Goal: Task Accomplishment & Management: Manage account settings

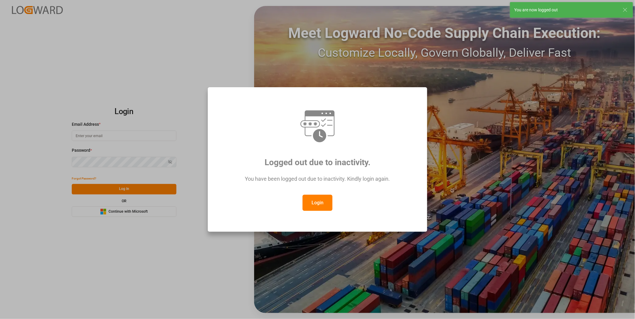
type input "[PERSON_NAME][EMAIL_ADDRESS][DOMAIN_NAME]"
click at [307, 201] on button "Login" at bounding box center [317, 203] width 30 height 16
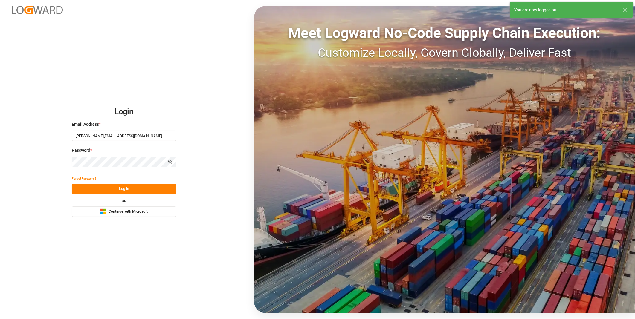
click at [118, 189] on button "Log In" at bounding box center [124, 189] width 105 height 10
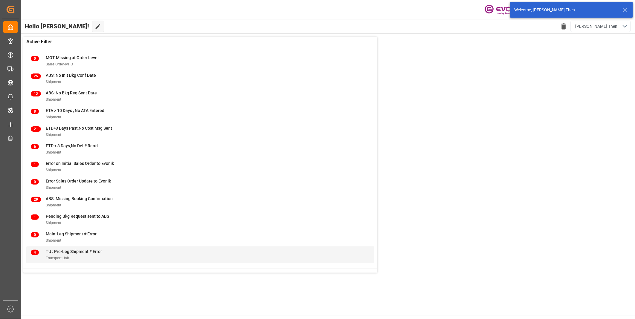
click at [55, 249] on span "TU : Pre-Leg Shipment # Error" at bounding box center [74, 251] width 56 height 5
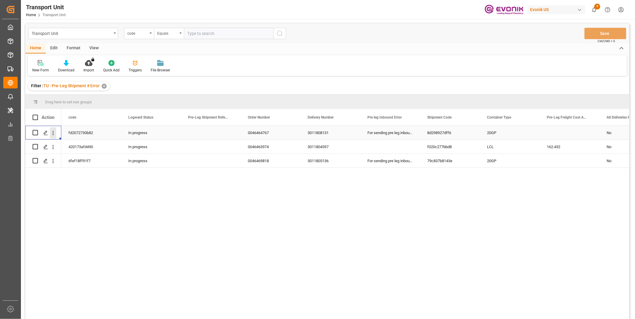
click at [54, 132] on icon "open menu" at bounding box center [53, 133] width 6 height 6
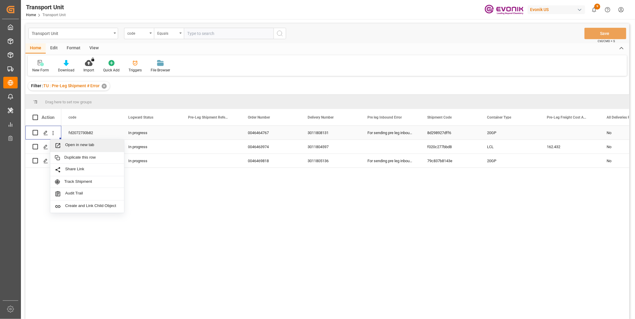
click at [70, 143] on span "Open in new tab" at bounding box center [92, 146] width 54 height 6
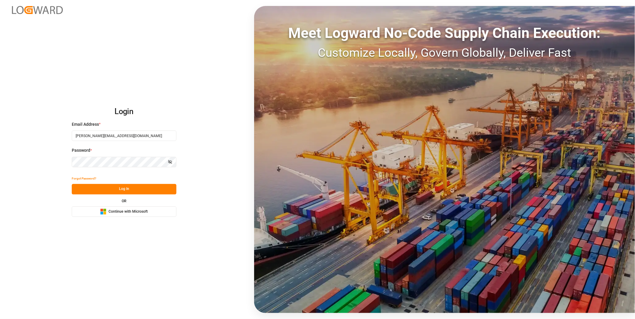
click at [118, 187] on button "Log In" at bounding box center [124, 189] width 105 height 10
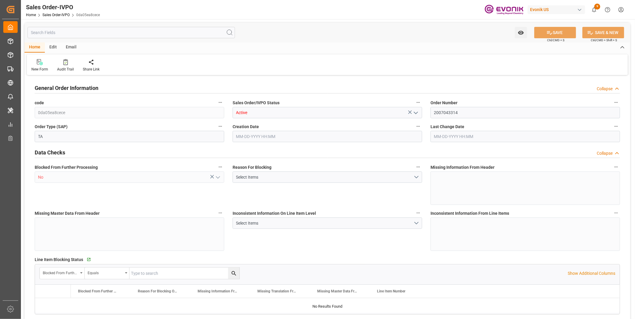
type input "BEANR"
type input "0"
type input "1"
type input "2"
type input "20000"
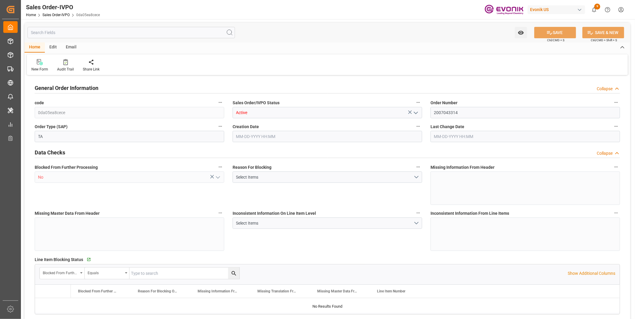
type input "0"
type input "17000"
type input "30"
type input "[DATE] 14:53"
type input "[DATE] 15:57"
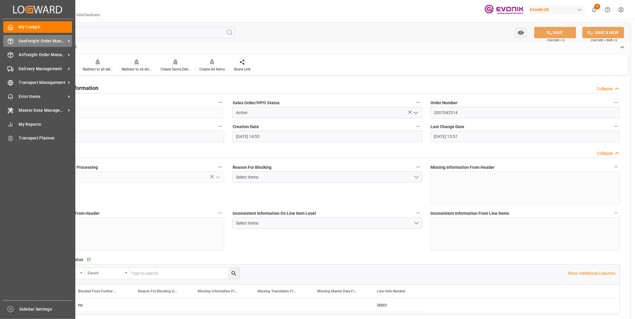
click at [39, 43] on span "Seafreight Order Management" at bounding box center [42, 41] width 47 height 6
click at [44, 41] on span "Seafreight Order Management" at bounding box center [42, 41] width 47 height 6
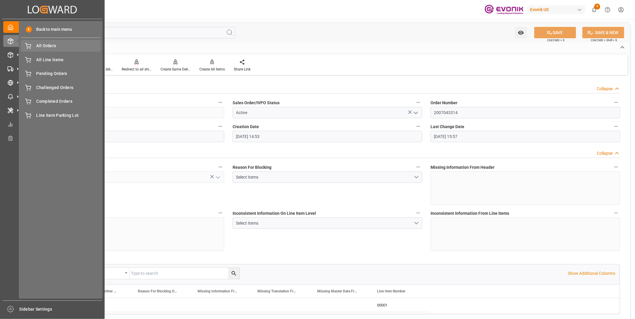
click at [43, 47] on span "All Orders" at bounding box center [68, 46] width 64 height 6
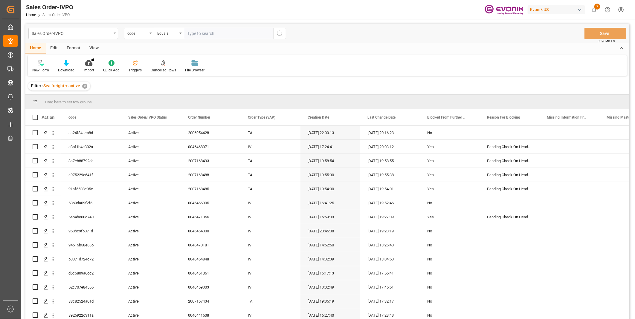
click at [134, 33] on div "code" at bounding box center [137, 32] width 20 height 7
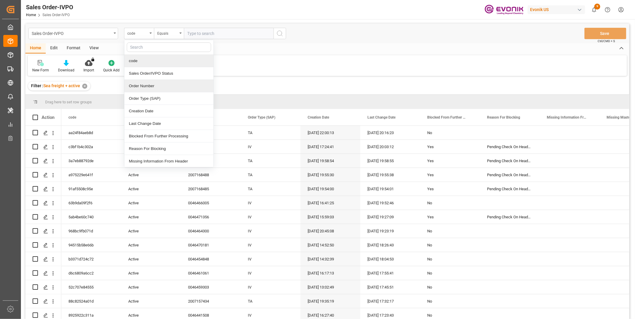
click at [140, 85] on div "Order Number" at bounding box center [168, 86] width 89 height 13
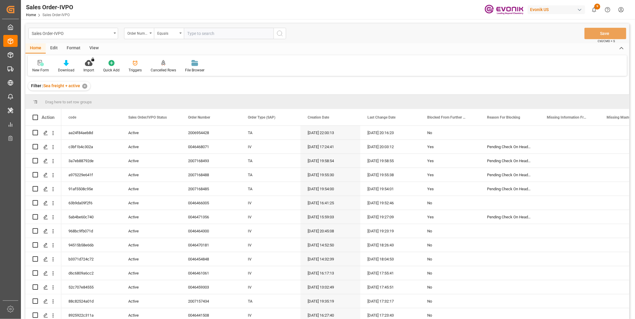
click at [198, 33] on input "text" at bounding box center [229, 33] width 90 height 11
paste input "0046464767"
type input "0046464767"
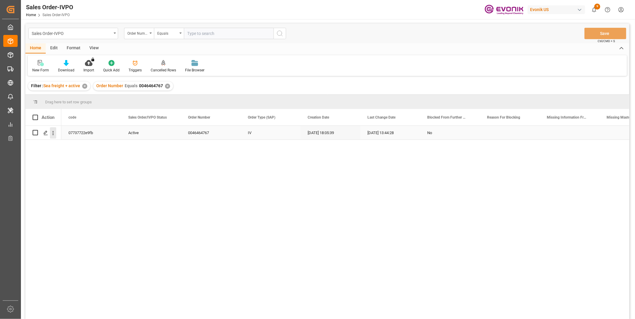
click at [53, 132] on icon "open menu" at bounding box center [53, 133] width 1 height 4
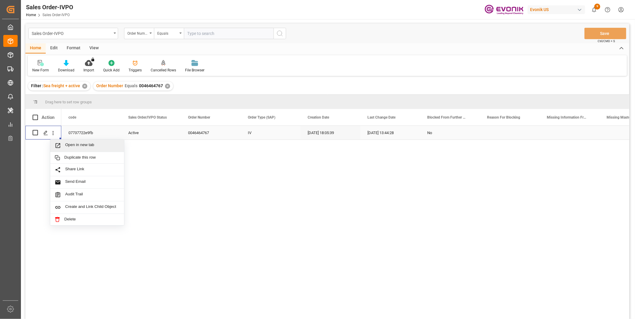
click at [71, 143] on span "Open in new tab" at bounding box center [92, 146] width 54 height 6
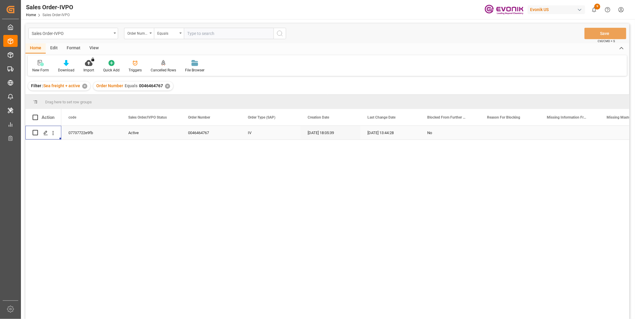
click at [206, 31] on input "text" at bounding box center [229, 33] width 90 height 11
paste input "0046469818"
type input "0046469818"
click at [282, 32] on icon "search button" at bounding box center [279, 33] width 7 height 7
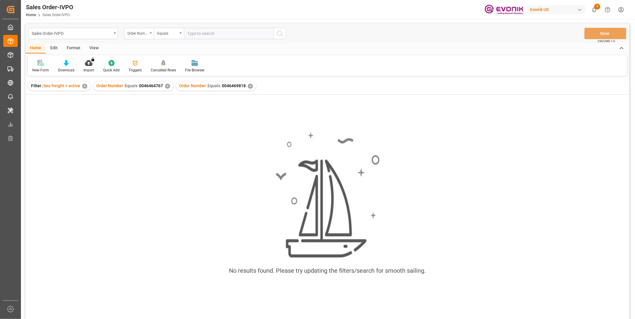
click at [166, 86] on div "✕" at bounding box center [167, 86] width 5 height 5
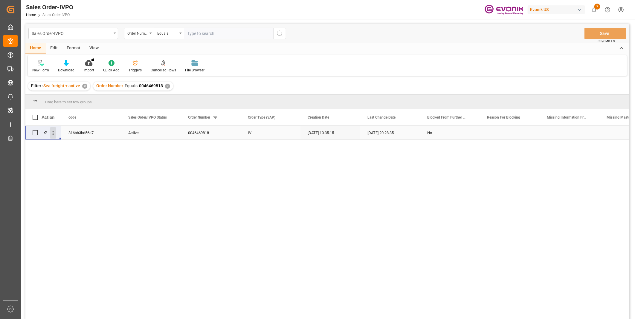
click at [53, 133] on icon "open menu" at bounding box center [53, 133] width 6 height 6
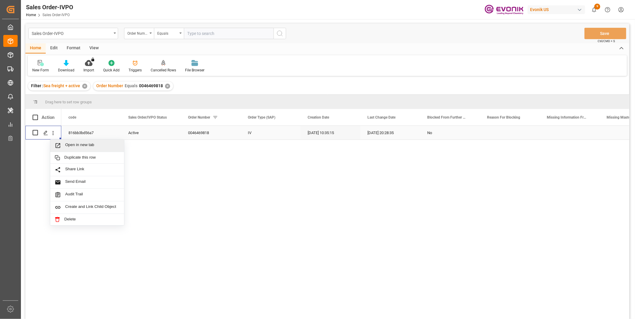
click at [78, 144] on span "Open in new tab" at bounding box center [92, 146] width 54 height 6
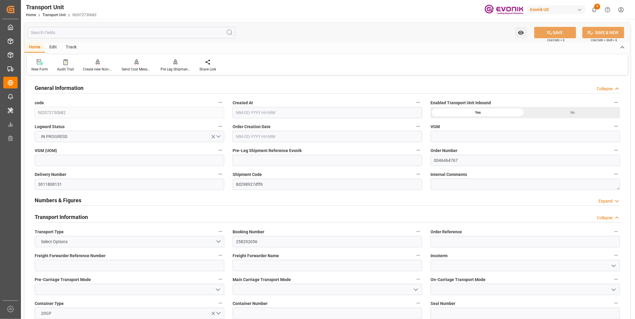
type input "Maersk"
type input "Maersk Line AS"
type input "USORF"
type input "BEANR"
type input "10563"
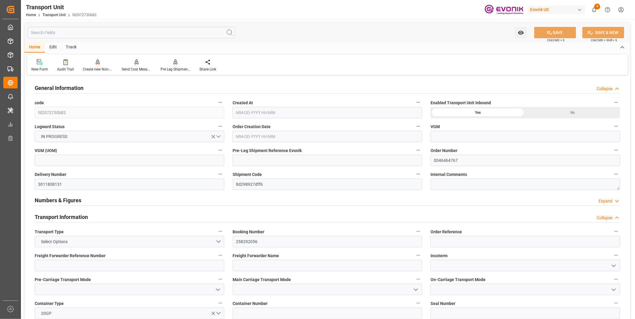
type input "08-14-2025 09:22"
type input "09-25-2025"
type input "[DATE] 00:00"
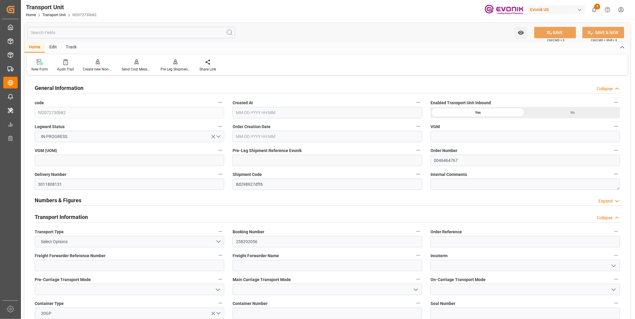
type input "[DATE] 00:00"
click at [174, 68] on div "Pre Leg Shipment Inbound" at bounding box center [176, 69] width 30 height 5
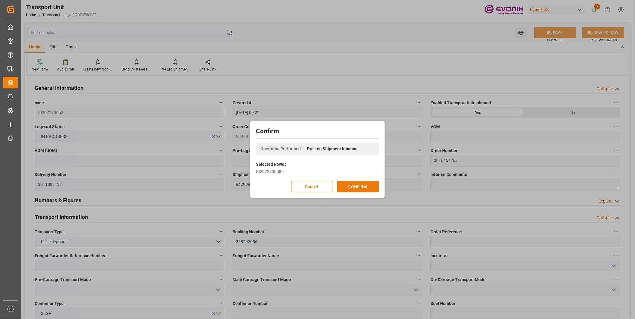
click at [355, 191] on button "CONFIRM" at bounding box center [358, 186] width 42 height 11
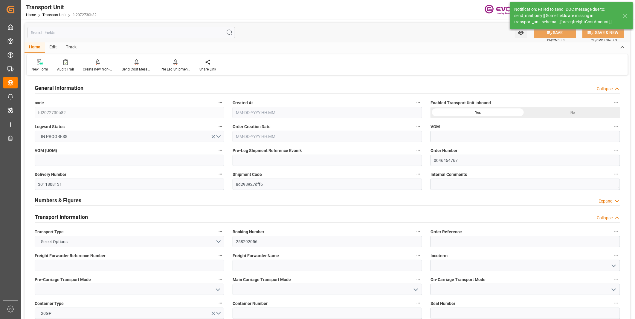
type input "Maersk"
type input "Maersk Line AS"
type input "USORF"
type input "BEANR"
type input "10563"
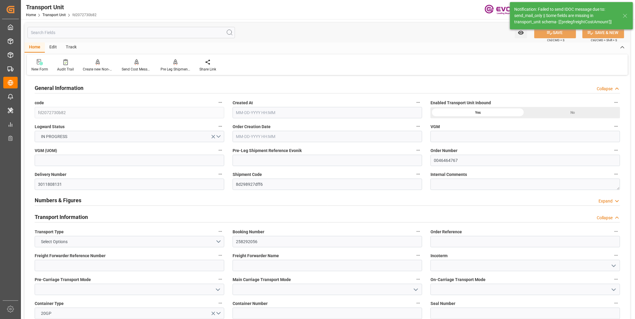
type input "[DATE] 09:22"
type input "[DATE]"
type input "[DATE] 00:00"
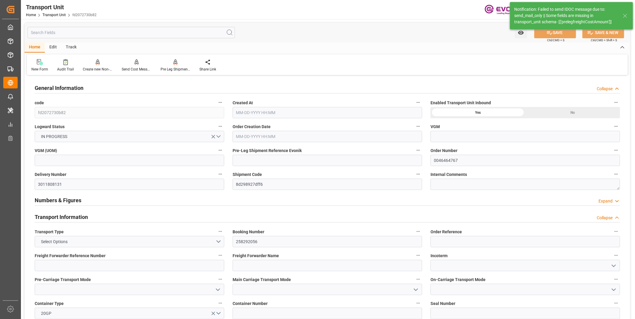
type input "[DATE] 00:00"
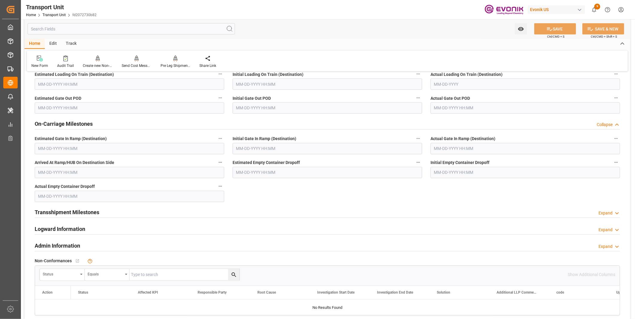
scroll to position [764, 0]
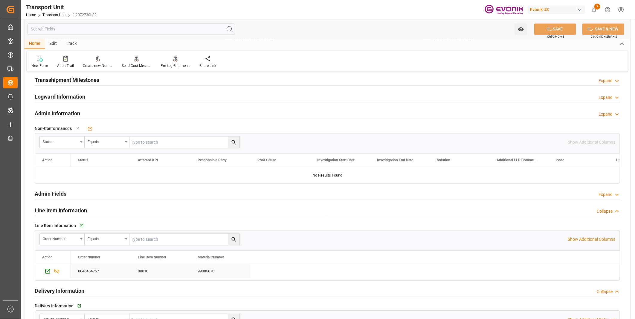
click at [87, 271] on div "0046464767" at bounding box center [101, 271] width 60 height 14
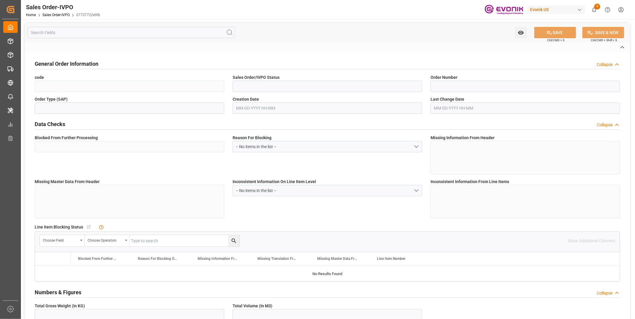
type input "07737722e9fb"
type input "Active"
type input "0046464767"
type input "IV"
type input "No"
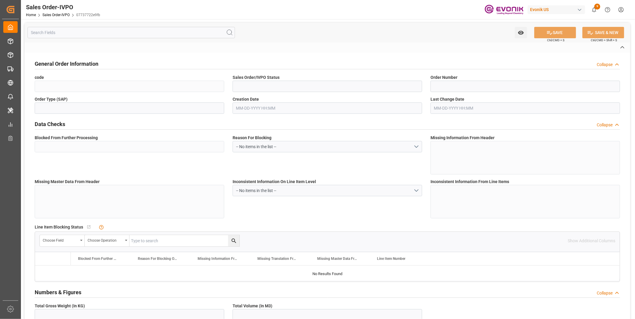
type input "P2P"
type input "45"
type input "FCL"
type input "0006"
type input "20GP"
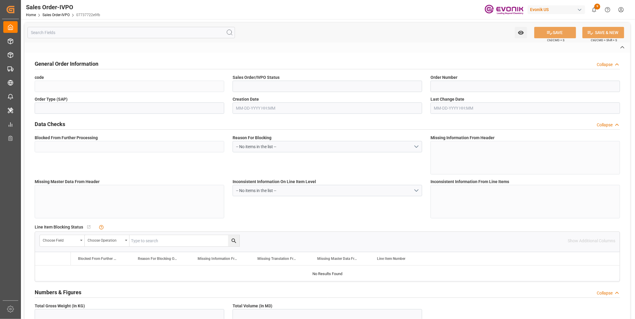
type textarea "No Tank Container"
type input "0046464767"
type input "OI"
type input "SP OI Interf.&Perf."
type input "Specialty Additives"
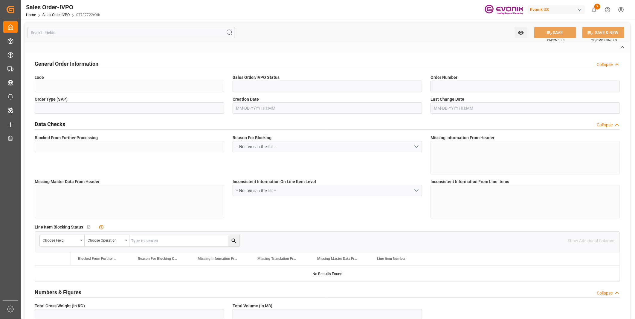
type input "CIF"
type input "ANTWERPEN"
type input "[GEOGRAPHIC_DATA]"
type input "+49 201 173-2365"
type input "zoll-essen@evonik.com"
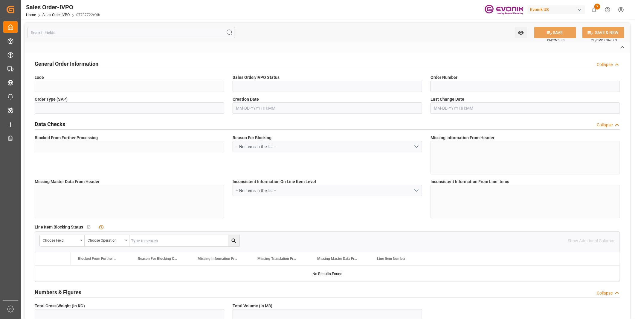
type textarea "Not required"
type textarea "RESELLER"
type textarea "Please issue Express B/L"
type input "DE"
type input "Done"
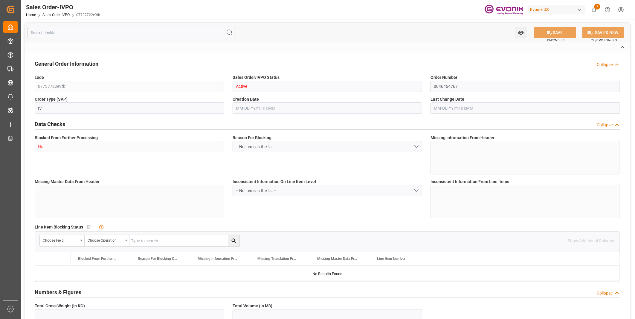
type input "Done"
type input "20GP"
type input "Done"
type input "BEANR"
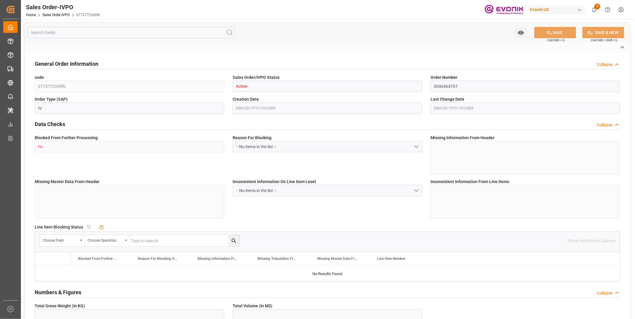
type input "0"
type input "1"
type input "2"
type input "10563"
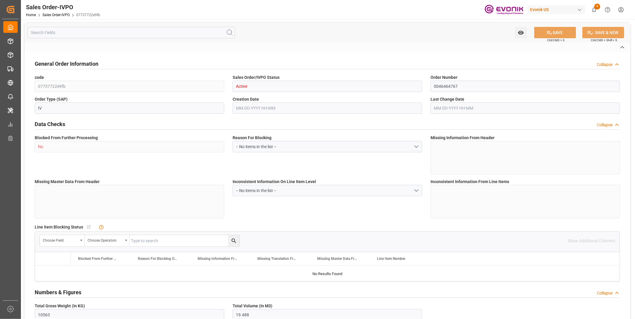
type input "38.976"
type input "17000"
type input "30"
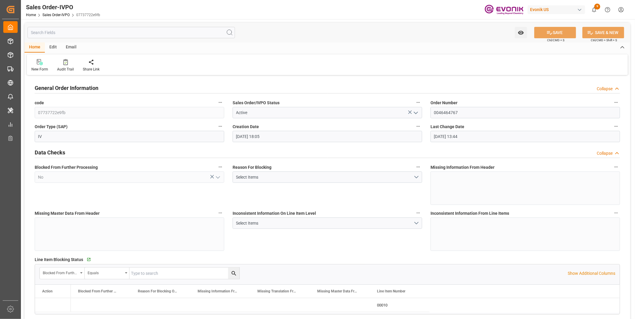
type input "08-13-2025 18:05"
type input "[DATE] 13:44"
click at [137, 67] on div "Redirect to all shipments" at bounding box center [137, 69] width 30 height 5
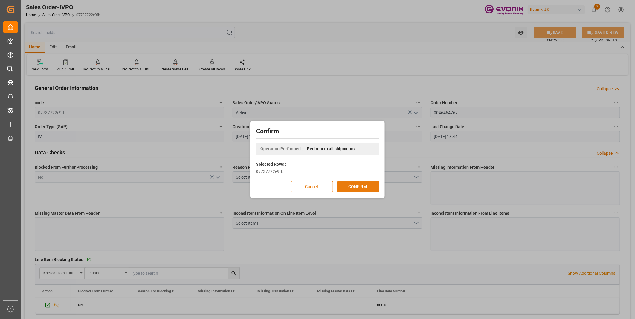
click at [348, 184] on button "CONFIRM" at bounding box center [358, 186] width 42 height 11
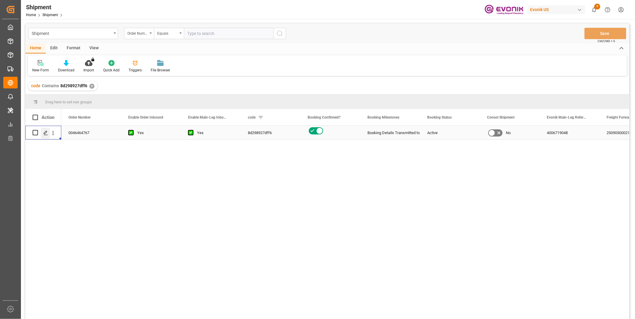
click at [46, 134] on icon "Press SPACE to select this row." at bounding box center [45, 133] width 5 height 5
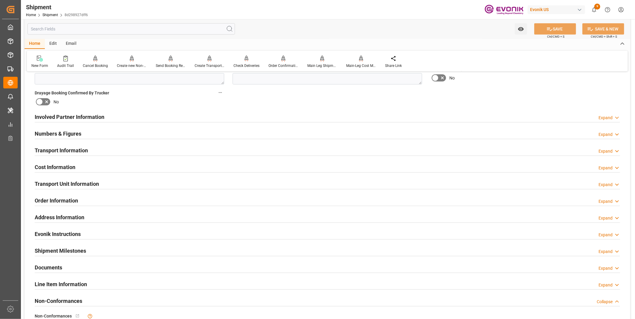
scroll to position [365, 0]
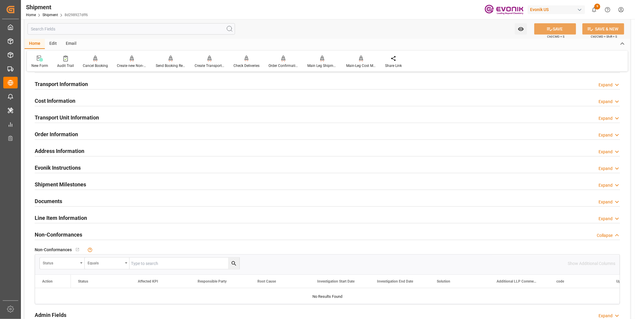
click at [104, 103] on div "Cost Information Expand" at bounding box center [327, 100] width 585 height 11
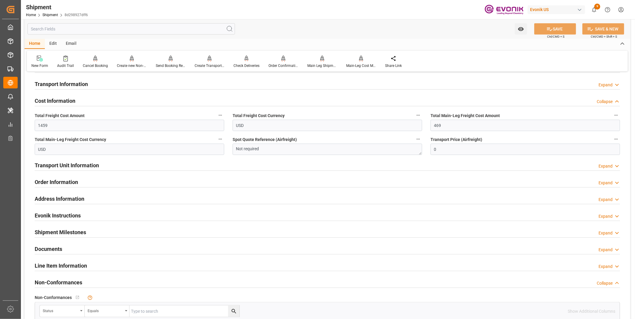
click at [74, 163] on h2 "Transport Unit Information" at bounding box center [67, 165] width 64 height 8
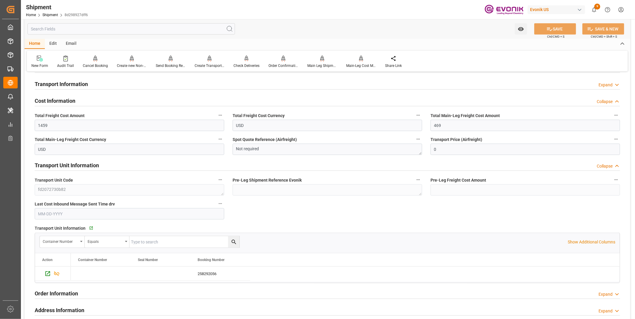
scroll to position [465, 0]
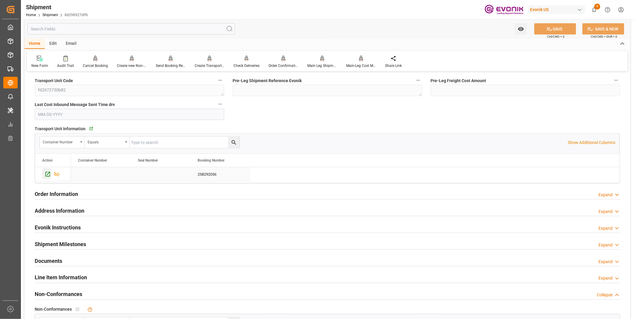
click at [48, 172] on icon "Press SPACE to select this row." at bounding box center [48, 174] width 6 height 6
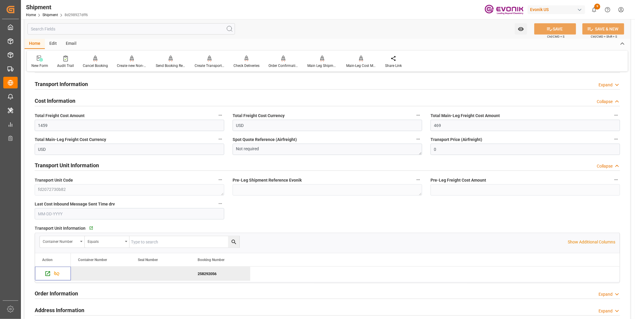
scroll to position [332, 0]
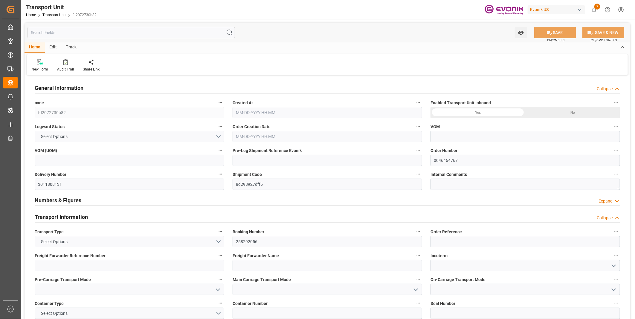
type input "Maersk"
type input "Maersk Line AS"
type input "USORF"
type input "BEANR"
type input "10563"
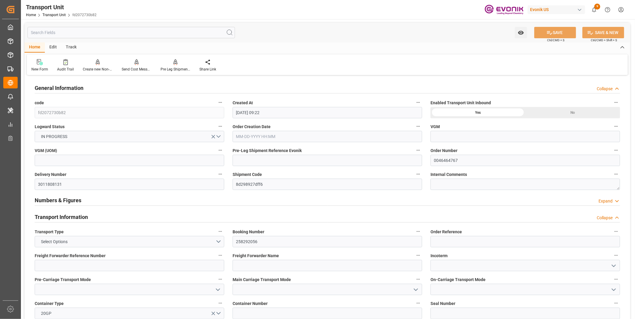
type input "[DATE] 09:22"
type input "[DATE]"
type input "[DATE] 00:00"
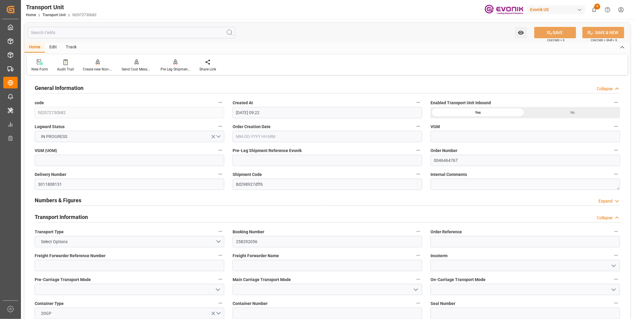
type input "[DATE] 00:00"
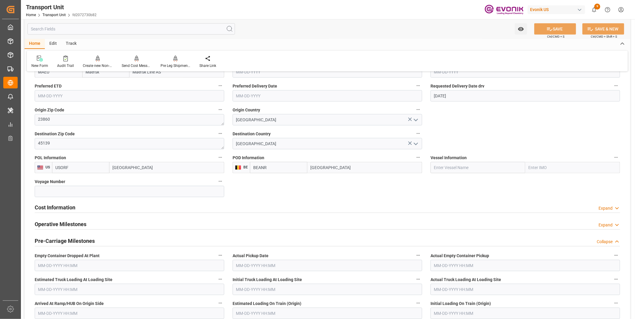
scroll to position [365, 0]
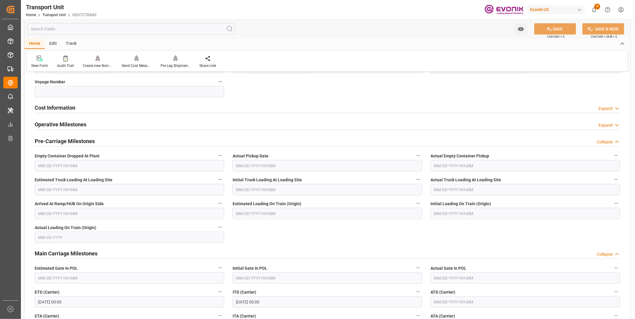
click at [57, 108] on h2 "Cost Information" at bounding box center [55, 108] width 41 height 8
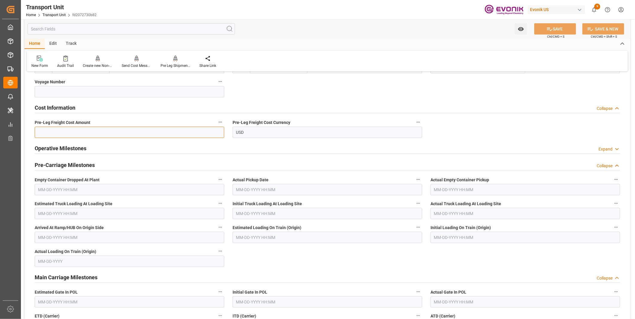
click at [71, 129] on input "text" at bounding box center [130, 132] width 190 height 11
type input "990"
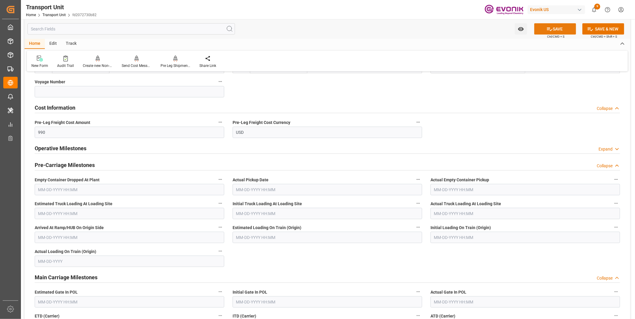
click at [551, 28] on icon at bounding box center [549, 29] width 6 height 6
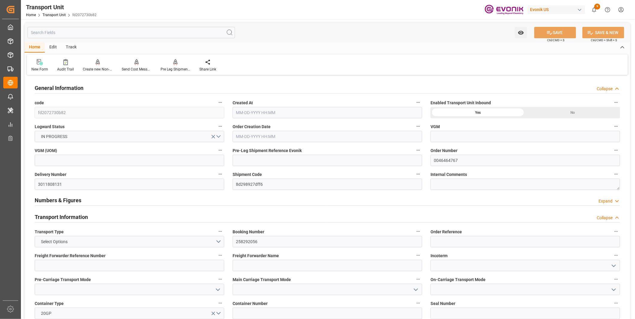
type input "Maersk"
type input "Maersk Line AS"
type input "USORF"
type input "BEANR"
type input "10563"
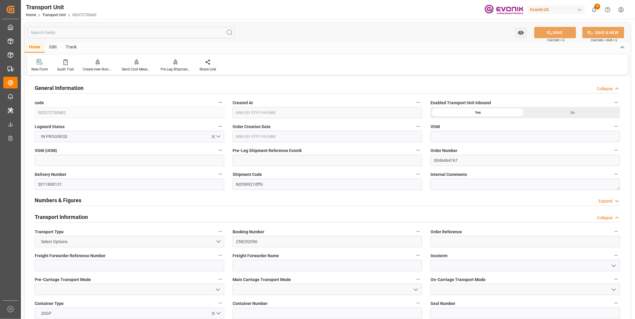
type input "[DATE] 09:22"
type input "[DATE]"
type input "[DATE] 00:00"
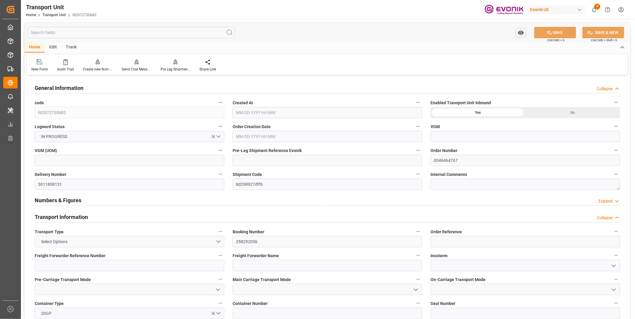
type input "[DATE] 00:00"
type input "0"
type input "Maersk"
type input "Maersk Line AS"
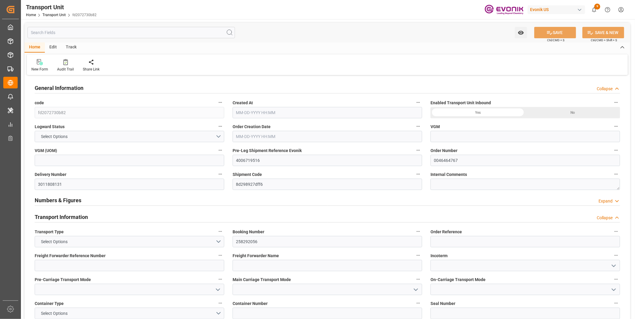
type input "USORF"
type input "BEANR"
type input "10563"
type input "08-14-2025 09:22"
type input "09-25-2025"
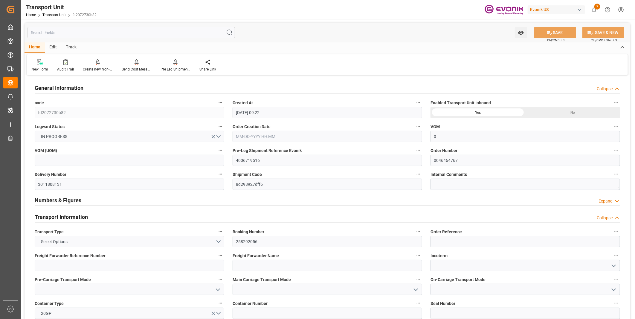
type input "09-15-2025 00:00"
type input "09-25-2025 00:00"
type input "09-10-2025 00:00"
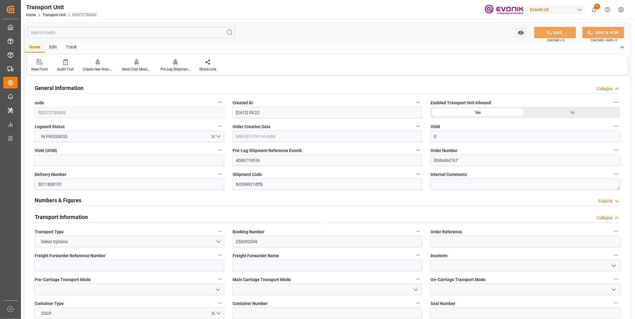
click at [165, 68] on div "Pre Leg Shipment Inbound" at bounding box center [176, 69] width 30 height 5
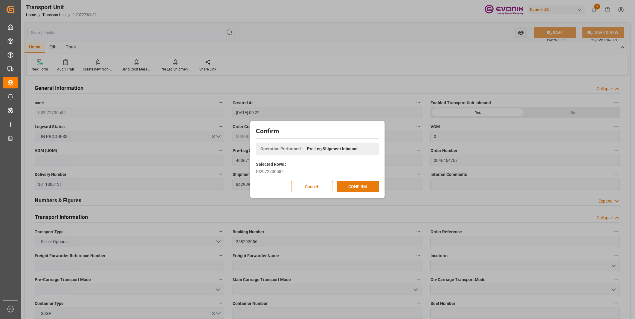
click at [351, 187] on button "CONFIRM" at bounding box center [358, 186] width 42 height 11
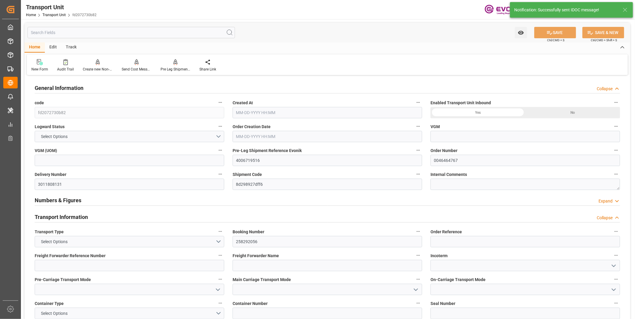
type input "0"
type input "Maersk"
type input "Maersk Line AS"
type input "USORF"
type input "BEANR"
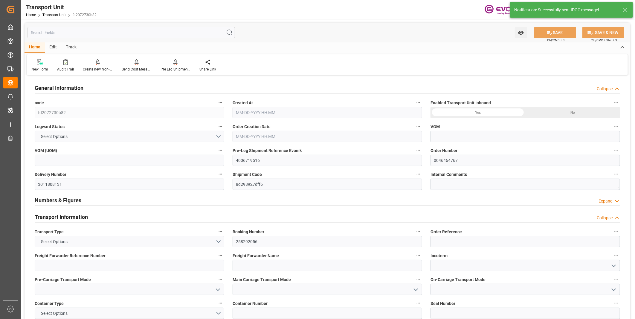
type input "10563"
type input "08-14-2025 09:22"
type input "09-25-2025"
type input "09-15-2025 00:00"
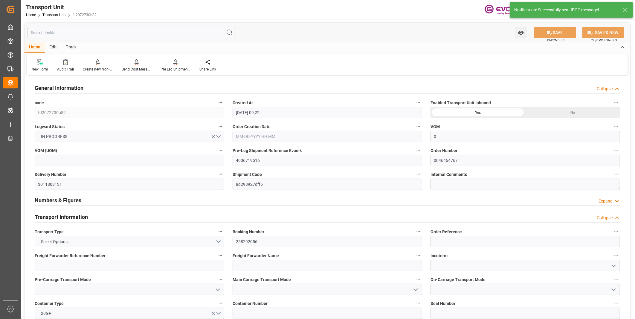
type input "09-25-2025 00:00"
type input "09-10-2025 00:00"
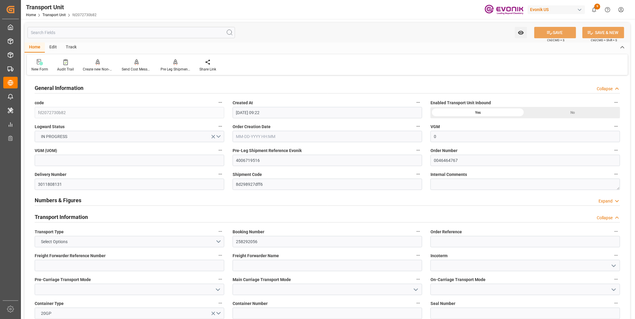
click at [231, 6] on div "Transport Unit Home Transport Unit fd2072730b82 Evonik US 9 Notifications Only …" at bounding box center [326, 9] width 618 height 19
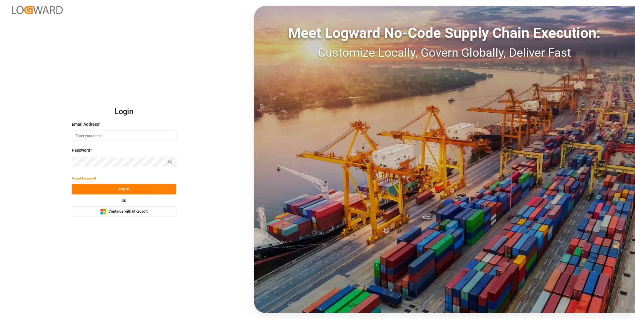
type input "[PERSON_NAME][EMAIL_ADDRESS][DOMAIN_NAME]"
click at [132, 194] on button "Log In" at bounding box center [124, 189] width 105 height 10
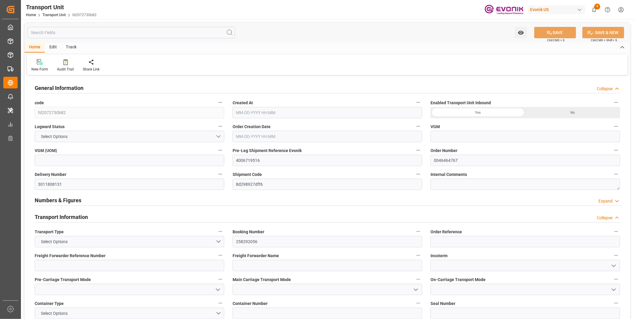
type input "0"
type input "Maersk"
type input "Maersk Line AS"
type input "USORF"
type input "BEANR"
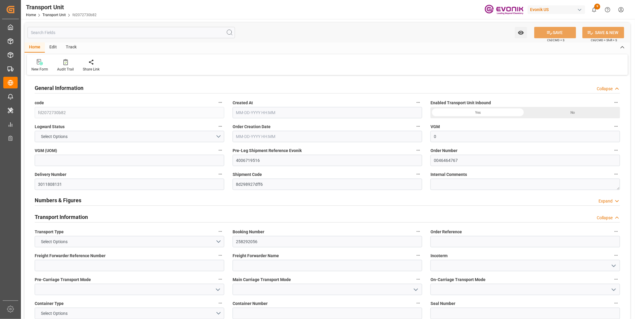
type input "10563"
type input "08-14-2025 09:22"
type input "09-25-2025"
type input "09-15-2025 00:00"
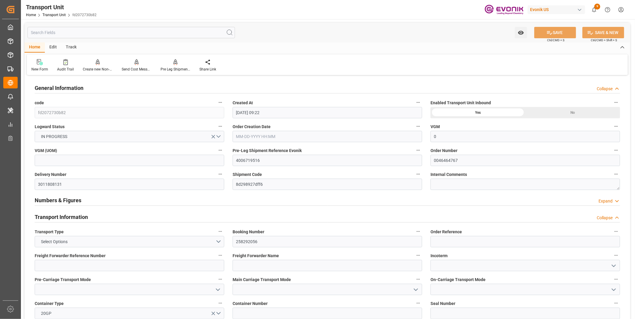
type input "09-25-2025 00:00"
type input "09-10-2025 00:00"
click at [170, 68] on div "Pre Leg Shipment Inbound" at bounding box center [176, 69] width 30 height 5
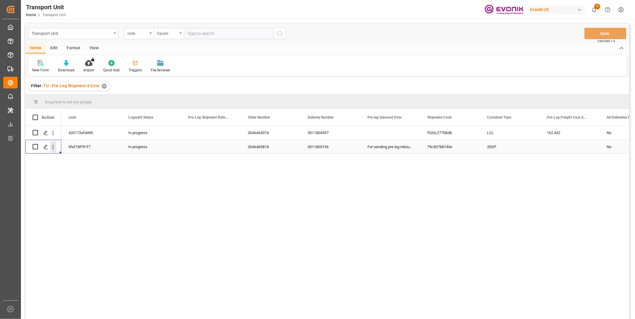
click at [52, 148] on icon "open menu" at bounding box center [53, 147] width 6 height 6
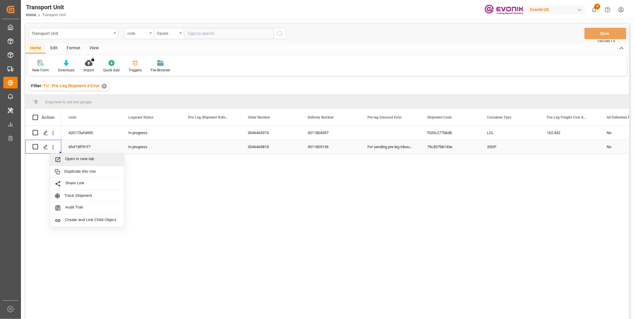
click at [75, 157] on span "Open in new tab" at bounding box center [92, 160] width 54 height 6
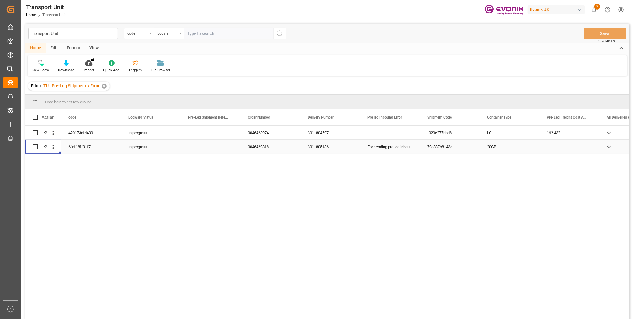
click at [255, 145] on div "0046469818" at bounding box center [271, 147] width 60 height 14
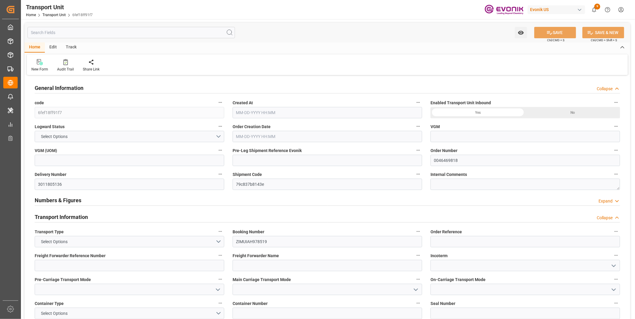
type input "ZIM"
type input "ZIM Integrated Shipping Services Ltd."
type input "USHOU"
type input "KRPUS"
type input "5299.2"
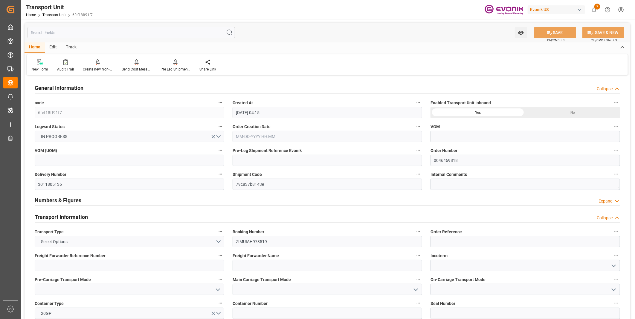
type input "[DATE] 04:15"
type input "[DATE]"
type input "[DATE] 00:00"
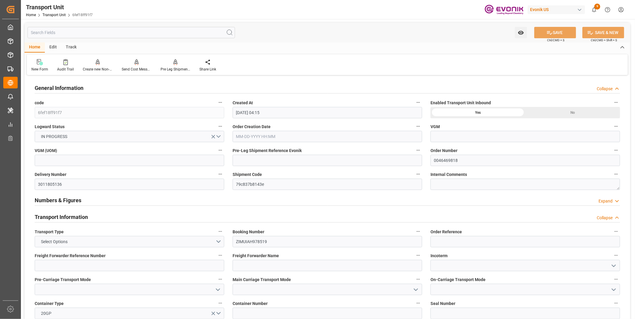
type input "[DATE] 00:00"
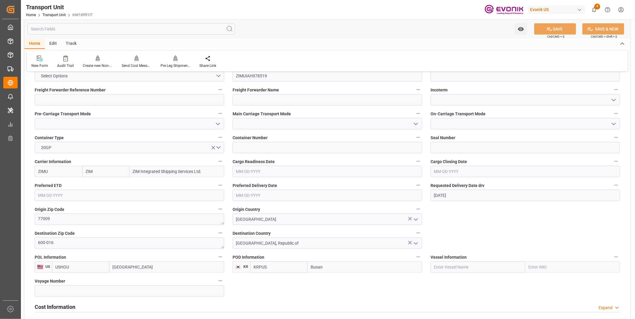
scroll to position [100, 0]
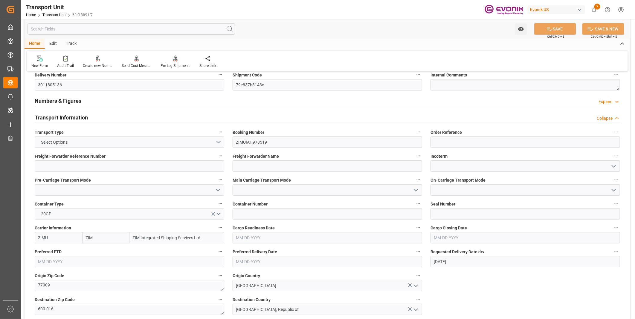
click at [166, 60] on div at bounding box center [176, 58] width 30 height 6
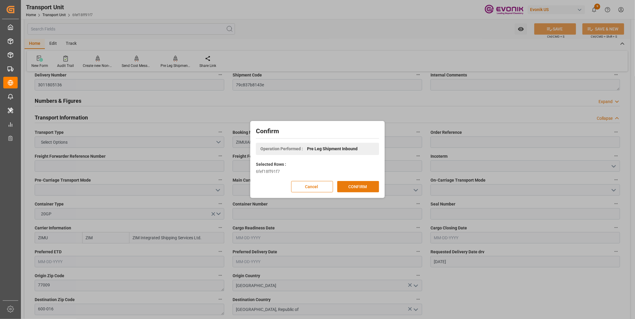
click at [356, 189] on button "CONFIRM" at bounding box center [358, 186] width 42 height 11
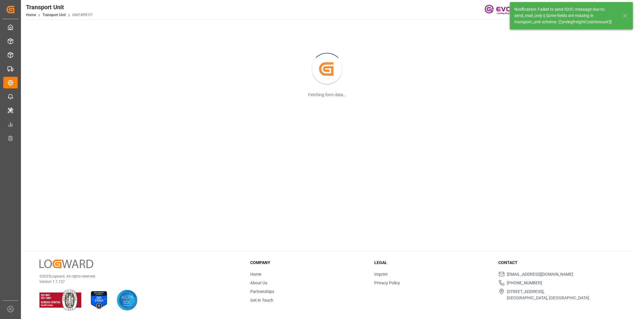
scroll to position [65, 0]
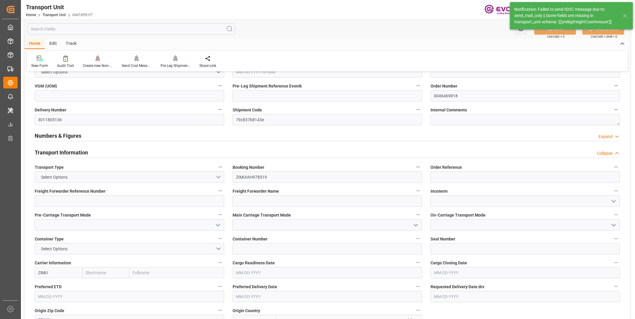
type input "ZIM"
type input "ZIM Integrated Shipping Services Ltd."
type input "USHOU"
type input "KRPUS"
type input "5299.2"
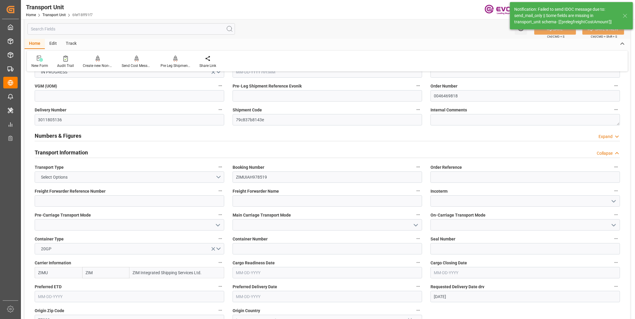
type input "[DATE] 04:15"
type input "[DATE]"
type input "[DATE] 00:00"
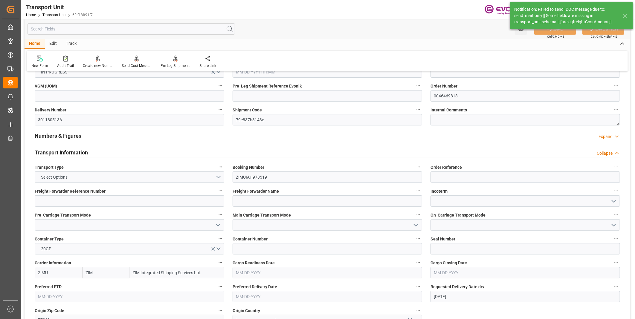
type input "[DATE] 00:00"
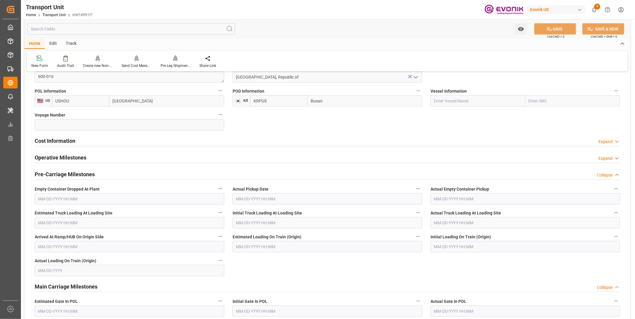
scroll to position [465, 0]
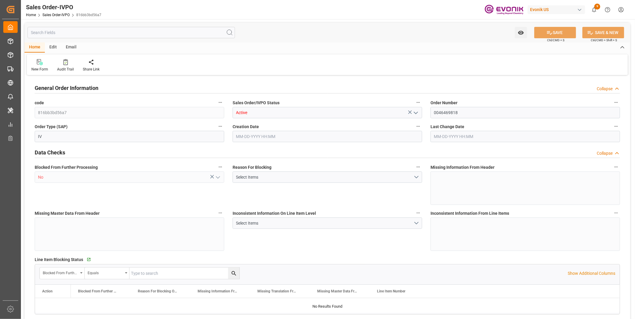
type input "KRPUS"
type input "0"
type input "1"
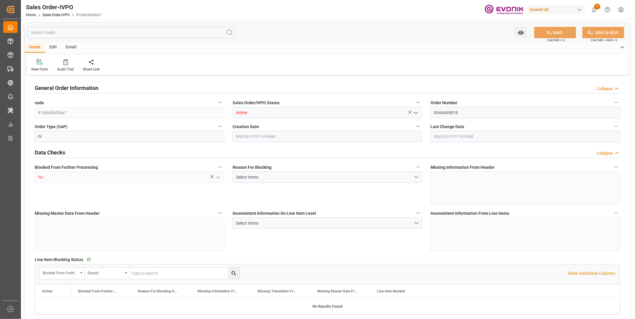
type input "5299.2"
type input "13.8018"
type input "17000"
type input "30"
type input "08-22-2025 10:35"
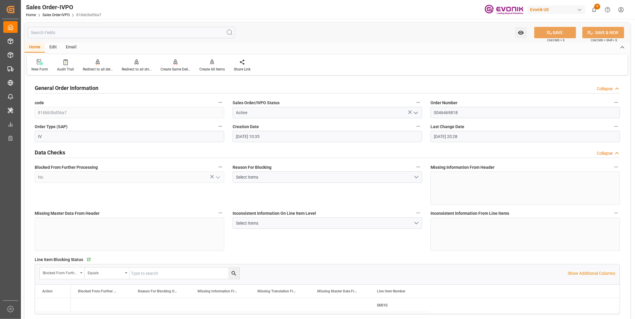
type input "[DATE] 20:28"
click at [140, 63] on div at bounding box center [137, 62] width 30 height 6
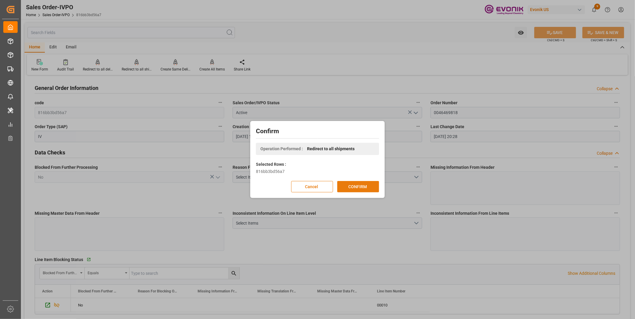
click at [365, 191] on button "CONFIRM" at bounding box center [358, 186] width 42 height 11
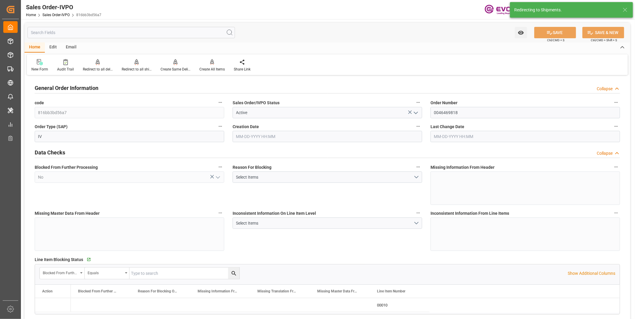
type input "08-22-2025 10:35"
type input "[DATE] 20:28"
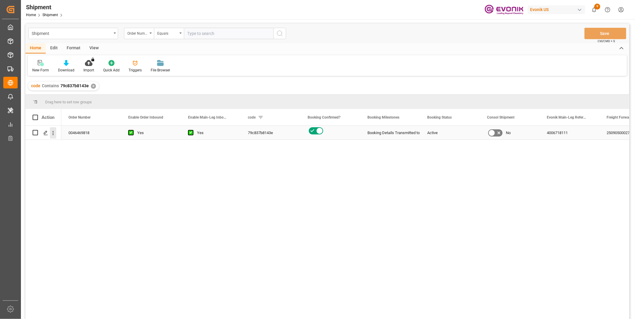
click at [53, 137] on button "open menu" at bounding box center [53, 132] width 6 height 11
click at [63, 140] on div "Open in new tab" at bounding box center [87, 146] width 74 height 13
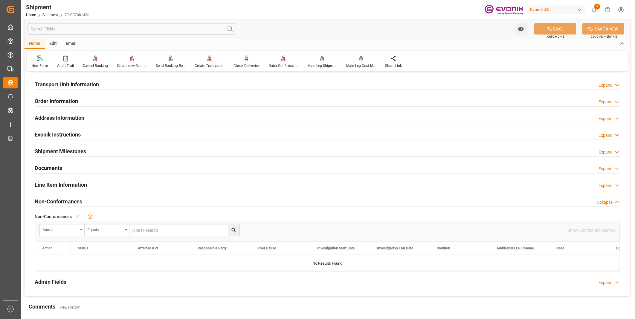
scroll to position [332, 0]
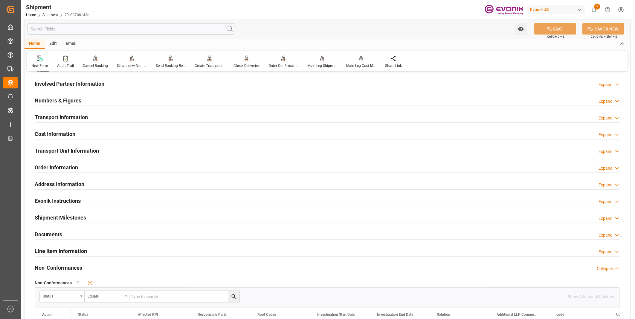
click at [103, 148] on div "Transport Unit Information Expand" at bounding box center [327, 150] width 585 height 11
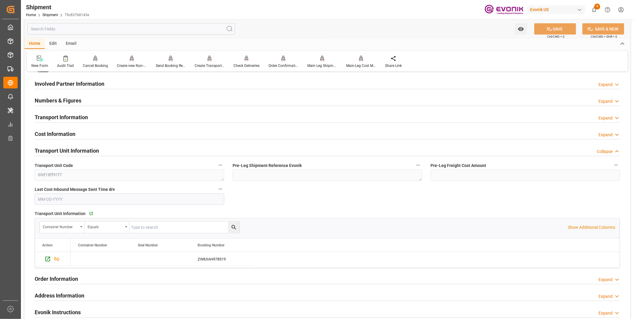
click at [103, 130] on div "Cost Information Expand" at bounding box center [327, 133] width 585 height 11
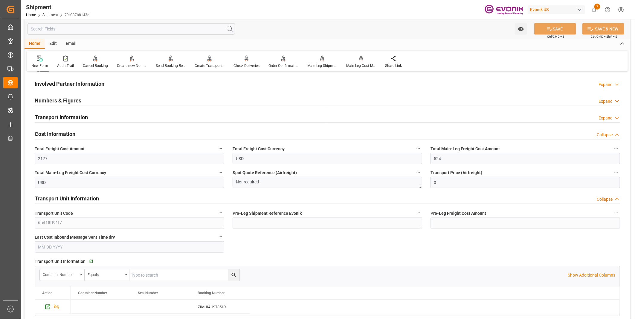
scroll to position [398, 0]
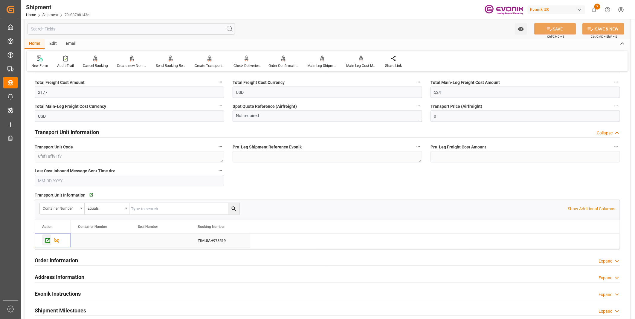
click at [44, 238] on div "Press SPACE to select this row." at bounding box center [46, 240] width 9 height 11
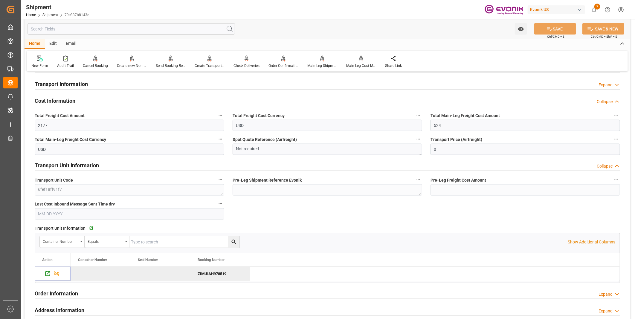
scroll to position [299, 0]
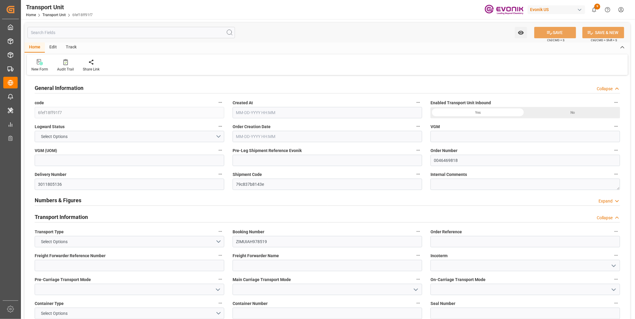
type input "ZIM"
type input "ZIM Integrated Shipping Services Ltd."
type input "USHOU"
type input "KRPUS"
type input "5299.2"
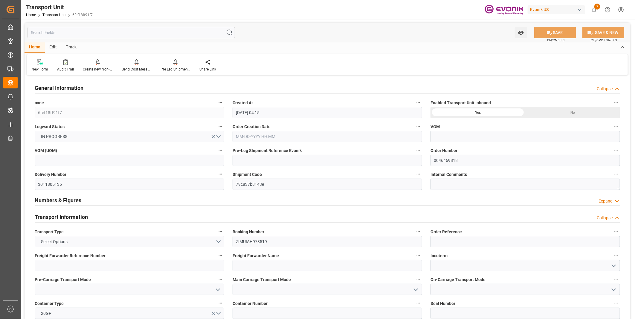
type input "[DATE] 04:15"
type input "[DATE]"
type input "[DATE] 00:00"
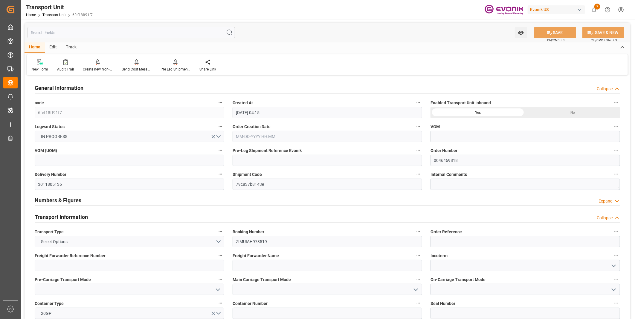
type input "[DATE] 00:00"
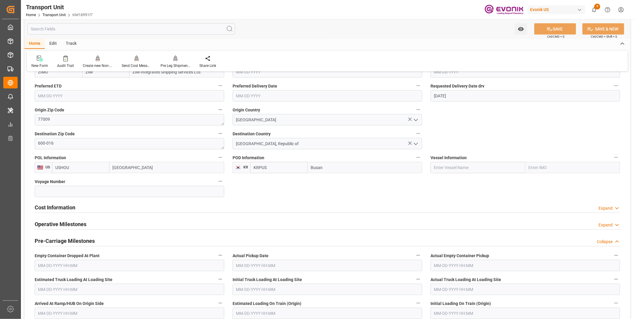
scroll to position [332, 0]
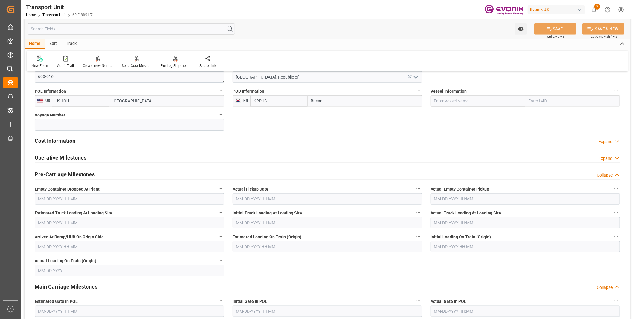
click at [66, 142] on h2 "Cost Information" at bounding box center [55, 141] width 41 height 8
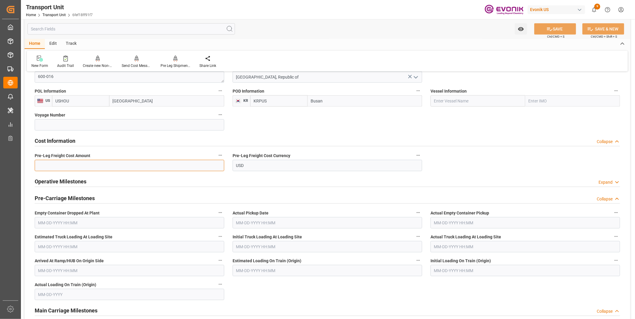
click at [94, 161] on input "text" at bounding box center [130, 165] width 190 height 11
click at [104, 163] on input "text" at bounding box center [130, 165] width 190 height 11
type input "1653"
click at [551, 29] on icon at bounding box center [549, 29] width 6 height 6
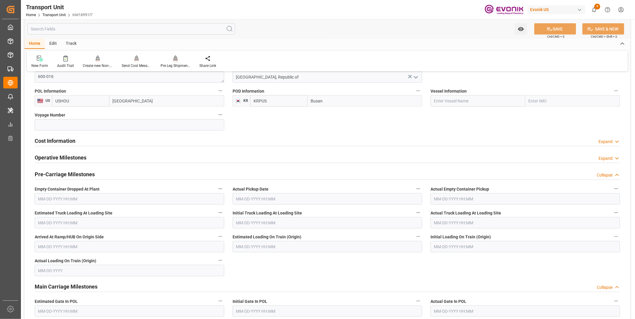
click at [178, 60] on div at bounding box center [176, 58] width 30 height 6
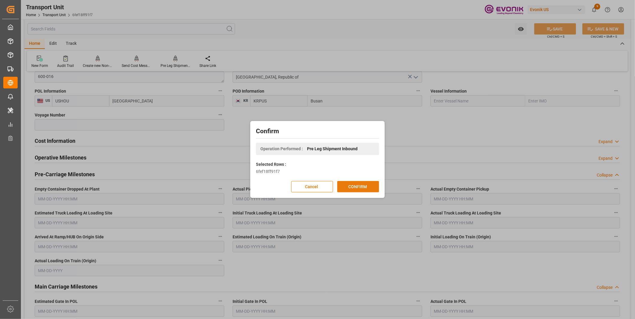
click at [355, 187] on button "CONFIRM" at bounding box center [358, 186] width 42 height 11
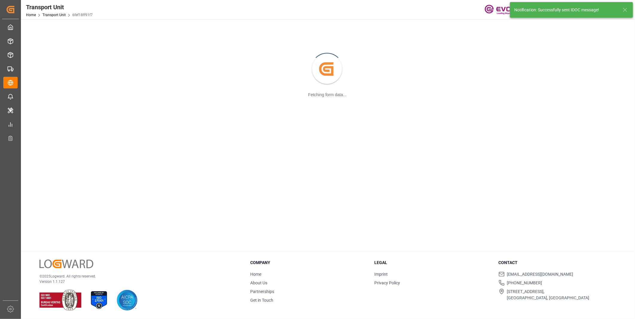
scroll to position [65, 0]
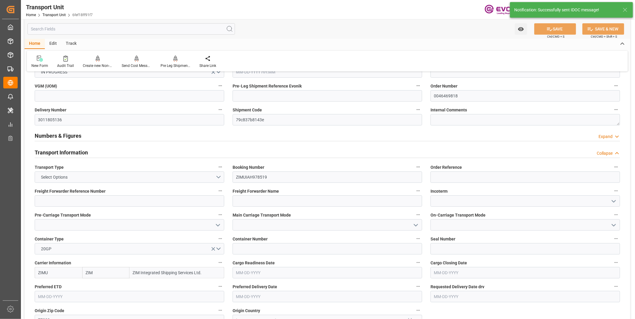
type input "ZIM"
type input "ZIM Integrated Shipping Services Ltd."
type input "USHOU"
type input "KRPUS"
type input "5299.2"
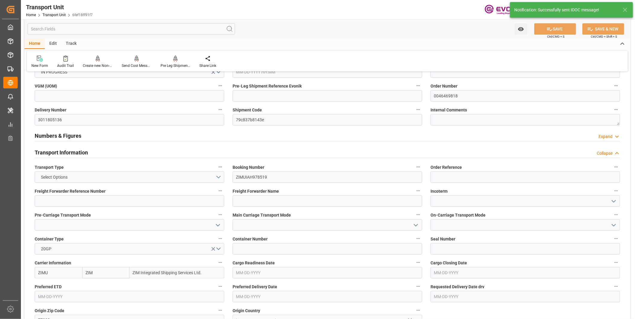
type input "08-25-2025 04:15"
type input "11-06-2025"
type input "09-18-2025 00:00"
type input "11-04-2025 00:00"
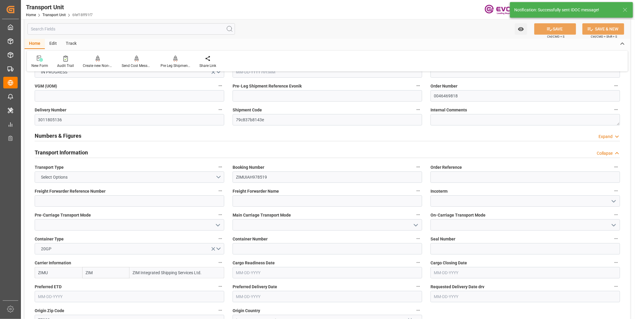
type input "11-04-2025 00:00"
type input "09-11-2025 00:00"
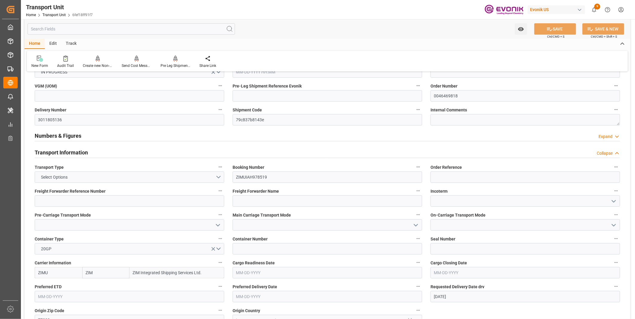
scroll to position [332, 0]
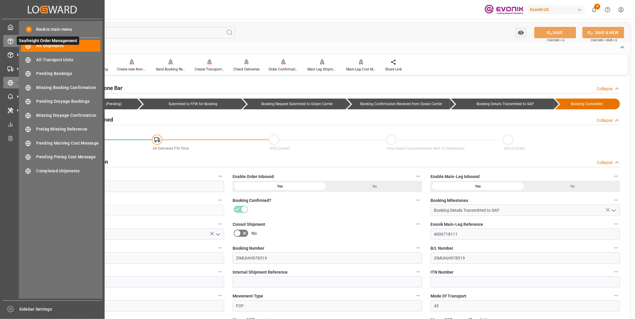
click at [9, 43] on icon at bounding box center [10, 41] width 6 height 6
click at [11, 38] on icon at bounding box center [10, 41] width 6 height 6
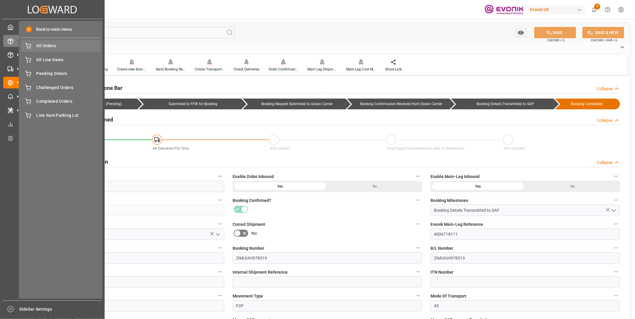
click at [46, 45] on span "All Orders" at bounding box center [68, 46] width 64 height 6
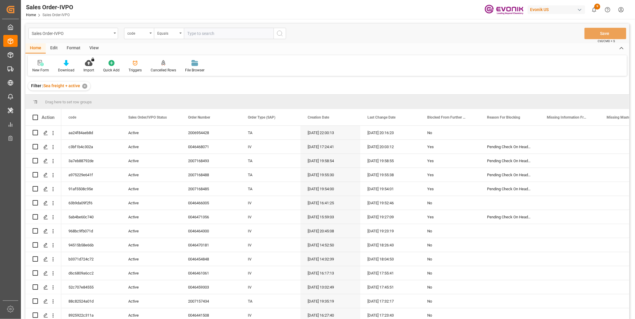
click at [142, 34] on div "code" at bounding box center [137, 32] width 20 height 7
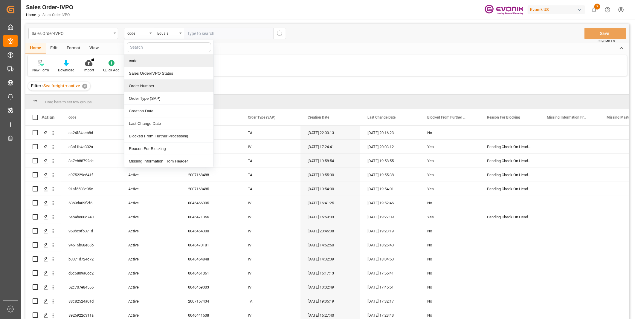
click at [143, 87] on div "Order Number" at bounding box center [168, 86] width 89 height 13
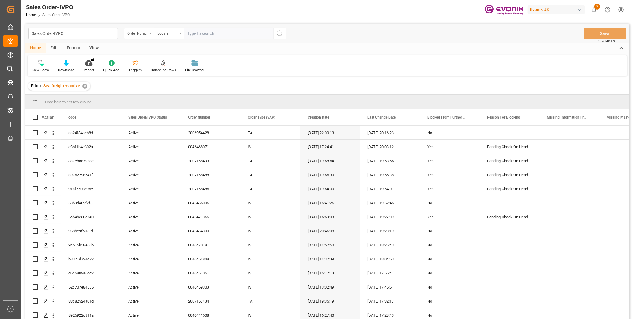
click at [195, 33] on input "text" at bounding box center [229, 33] width 90 height 11
type input "0045459303"
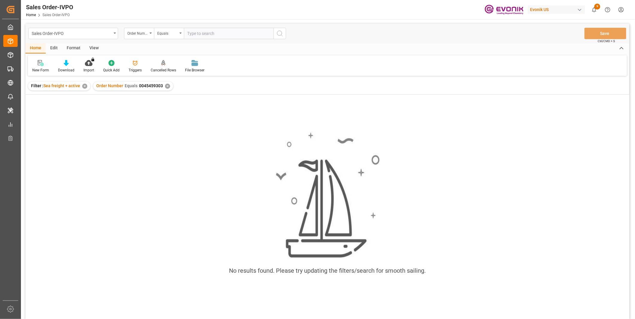
click at [218, 34] on input "text" at bounding box center [229, 33] width 90 height 11
type input "0046459303"
click at [279, 31] on circle "search button" at bounding box center [279, 33] width 5 height 5
click at [166, 86] on div "✕" at bounding box center [167, 86] width 5 height 5
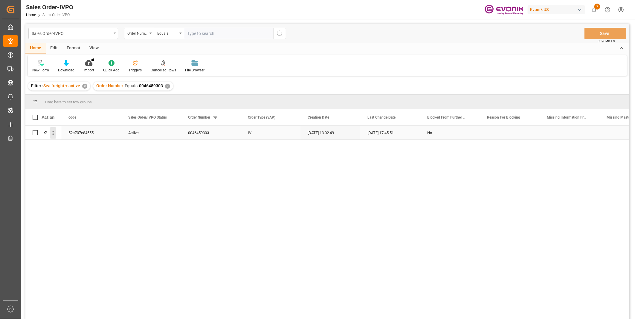
click at [53, 133] on icon "open menu" at bounding box center [53, 133] width 1 height 4
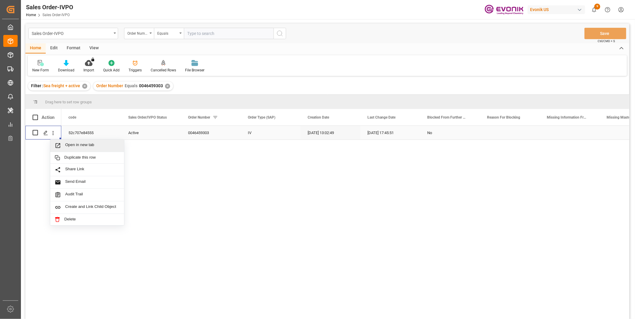
click at [90, 145] on span "Open in new tab" at bounding box center [92, 146] width 54 height 6
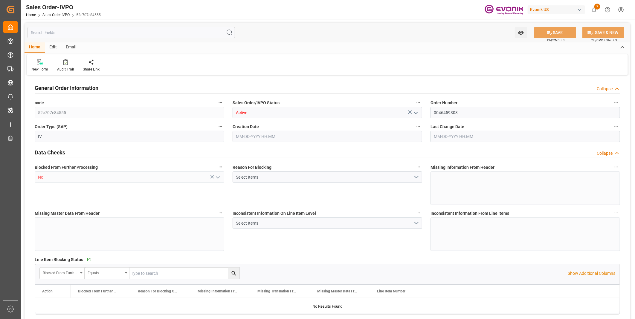
type input "COCTG"
type input "0"
type input "5"
type input "6"
type input "5"
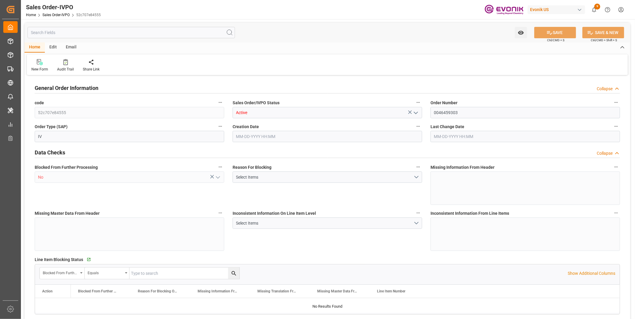
type input "102700"
type input "277.4"
type input "95000"
type input "300"
type input "06-23-2025 13:02"
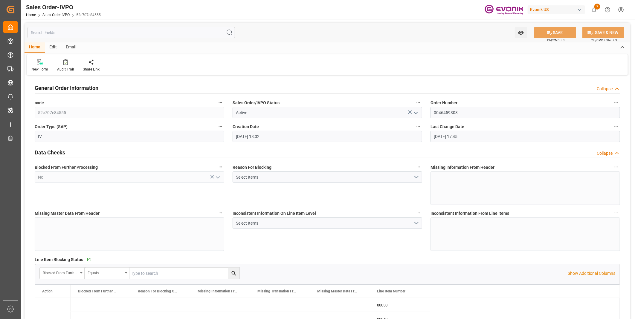
type input "09-03-2025 17:45"
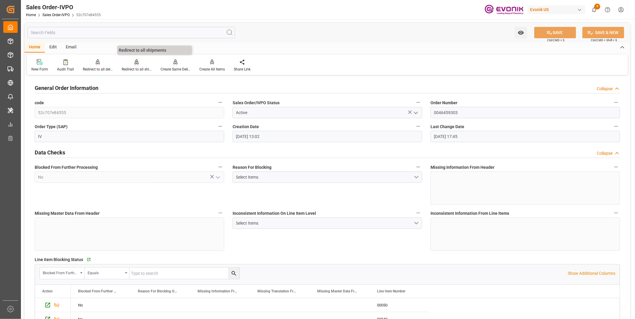
click at [134, 67] on div "Redirect to all shipments" at bounding box center [137, 69] width 30 height 5
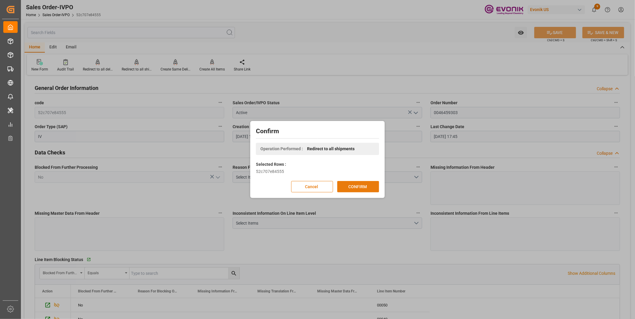
click at [356, 185] on button "CONFIRM" at bounding box center [358, 186] width 42 height 11
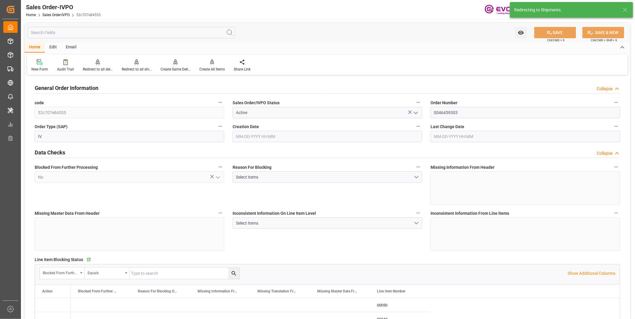
type input "06-23-2025 13:02"
type input "09-03-2025 17:45"
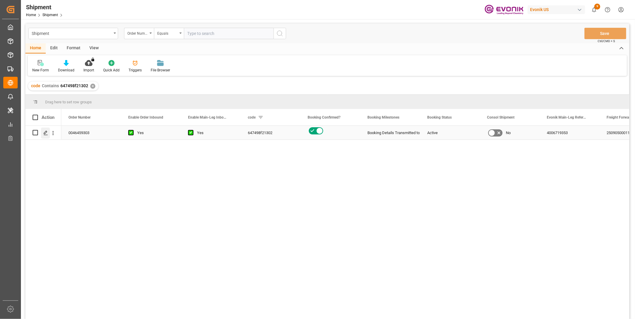
click at [44, 132] on icon "Press SPACE to select this row." at bounding box center [45, 133] width 5 height 5
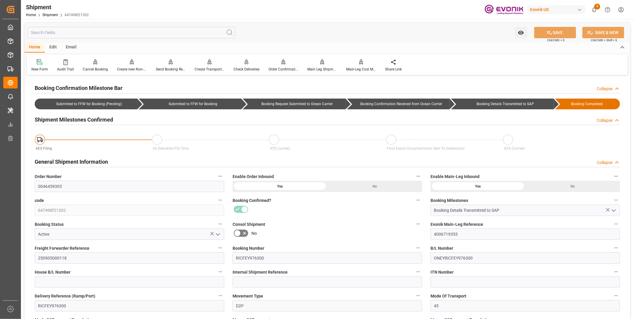
scroll to position [33, 0]
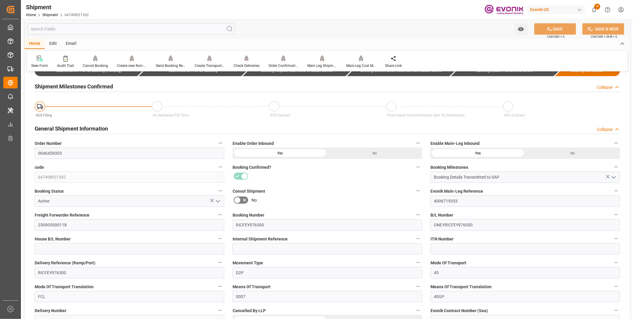
click at [417, 7] on div "Shipment Home Shipment 647498f21302 Evonik US 9 Notifications Only show unread …" at bounding box center [326, 9] width 618 height 19
click at [313, 68] on div "Main Leg Shipment" at bounding box center [322, 65] width 30 height 5
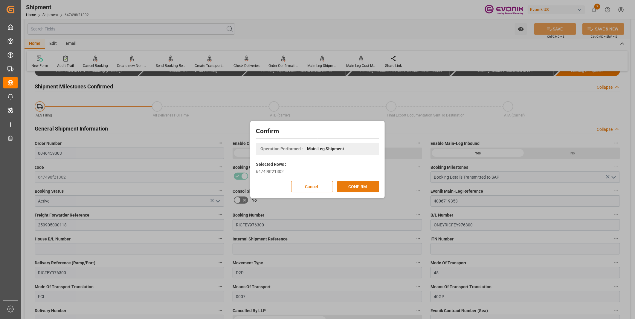
click at [362, 186] on button "CONFIRM" at bounding box center [358, 186] width 42 height 11
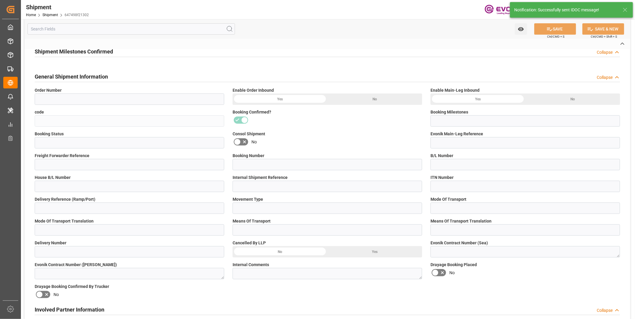
type input "0046459303"
type input "647498f21302"
type input "Booking Details Transmitted to SAP"
type input "Active"
type input "4006719353"
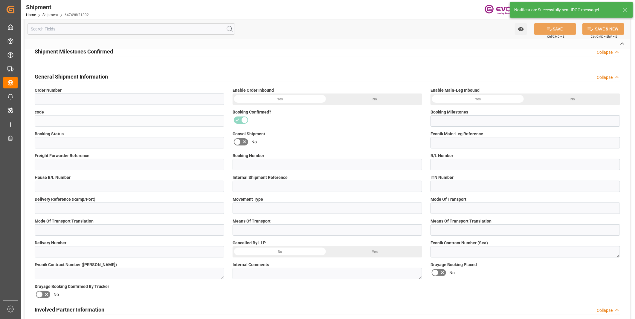
type input "250905000118"
type input "RICFEY976300"
type input "ONEYRICFEY976300"
type input "RICFEY976300"
type input "D2P"
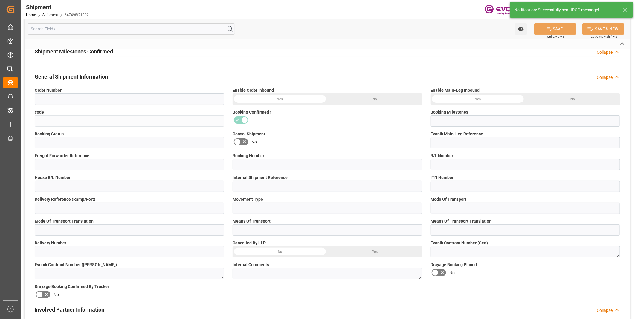
type input "45"
type input "FCL"
type input "0007"
type input "40GP"
type input "3011808728;3011808730;3011808731;3011808732;3011808733"
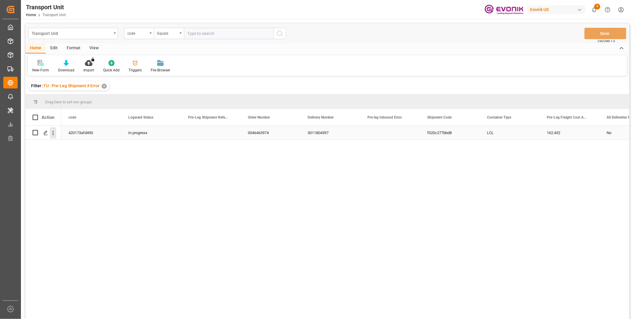
click at [51, 133] on icon "open menu" at bounding box center [53, 133] width 6 height 6
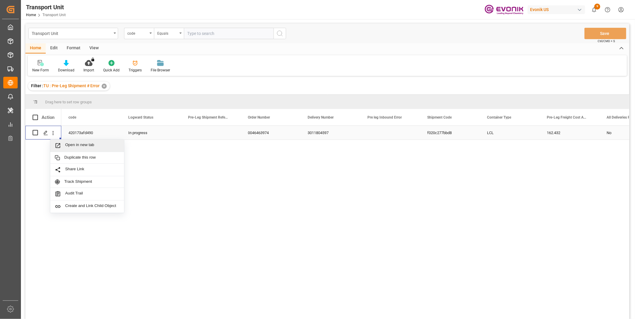
click at [70, 146] on span "Open in new tab" at bounding box center [92, 146] width 54 height 6
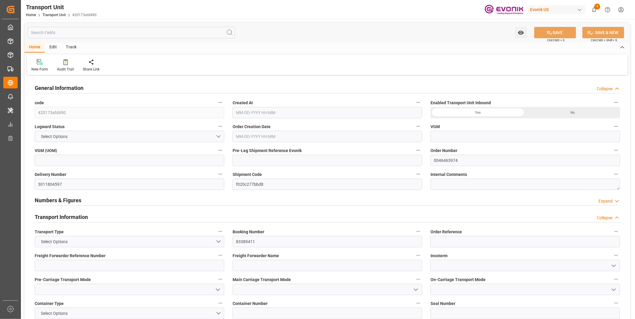
type input "AC Containerline"
type input "AC Containerline GmbH"
type input "USNWK"
type input "BRSSZ"
type input "2724"
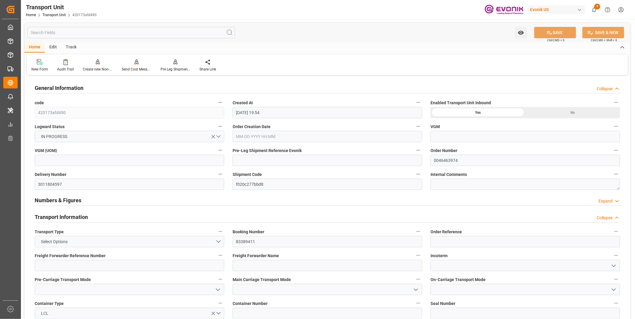
type input "[DATE] 19:54"
type input "[DATE]"
type input "09-24-2025 00:00"
type input "10-15-2025 00:00"
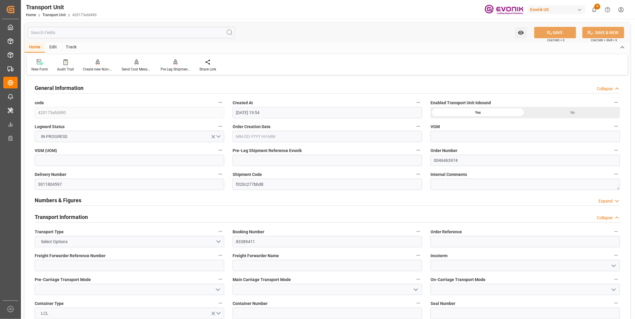
type input "10-15-2025 00:00"
type input "09-12-2025 12:00"
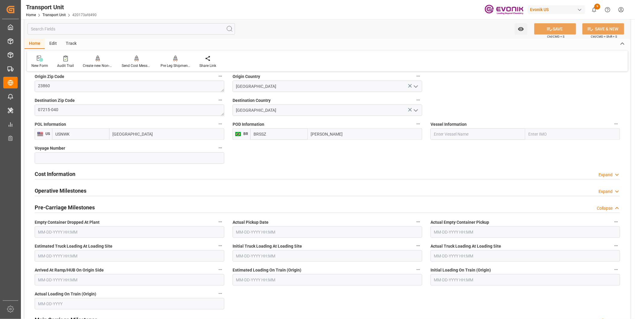
scroll to position [332, 0]
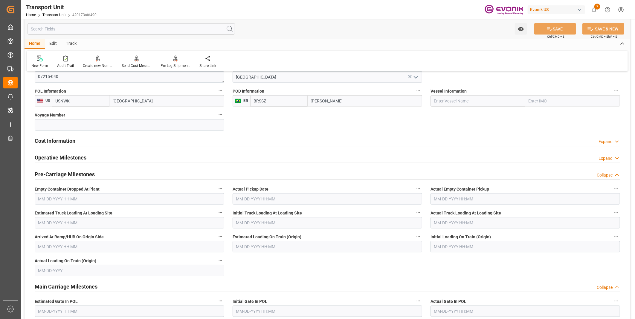
click at [104, 146] on div at bounding box center [327, 146] width 585 height 0
click at [106, 140] on div "Cost Information Expand" at bounding box center [327, 140] width 585 height 11
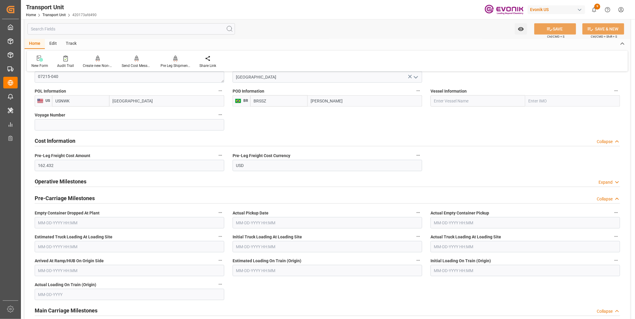
click at [172, 64] on div "Pre Leg Shipment Inbound" at bounding box center [176, 65] width 30 height 5
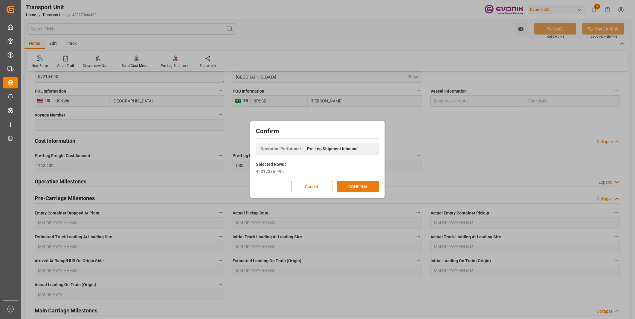
click at [364, 186] on button "CONFIRM" at bounding box center [358, 186] width 42 height 11
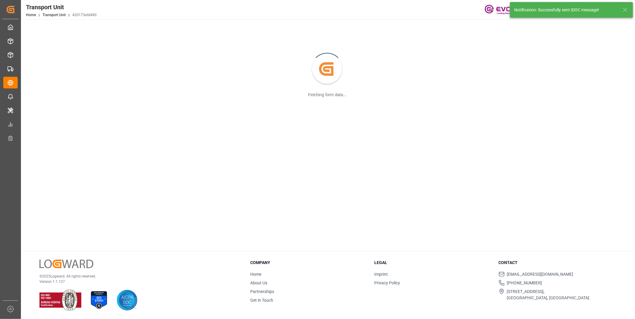
scroll to position [65, 0]
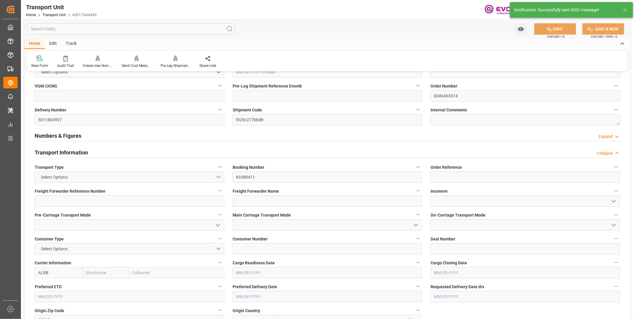
type input "AC Containerline"
type input "AC Containerline GmbH"
type input "USNWK"
type input "BRSSZ"
type input "2724"
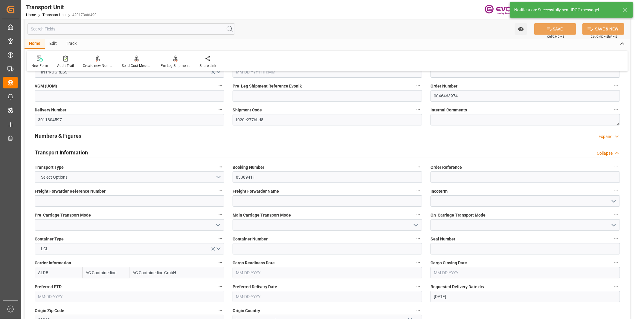
type input "08-15-2025 19:54"
type input "10-15-2025"
type input "09-24-2025 00:00"
type input "10-15-2025 00:00"
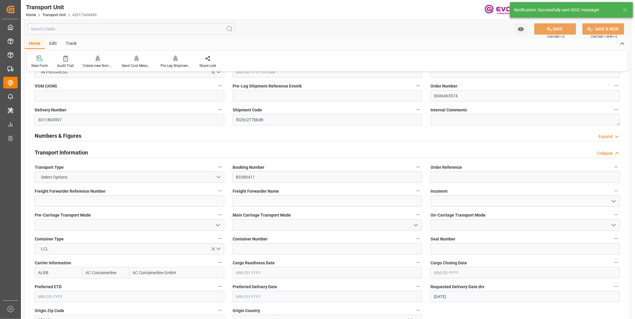
type input "10-15-2025 00:00"
type input "09-12-2025 12:00"
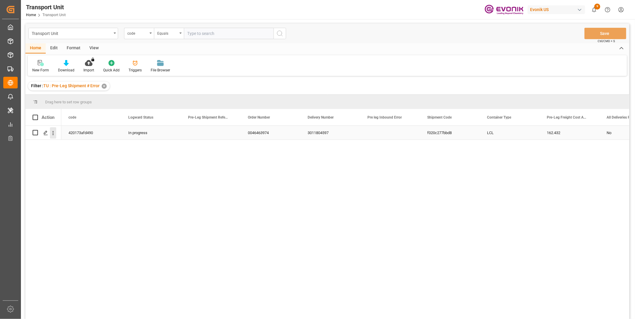
click at [53, 133] on icon "open menu" at bounding box center [53, 133] width 1 height 4
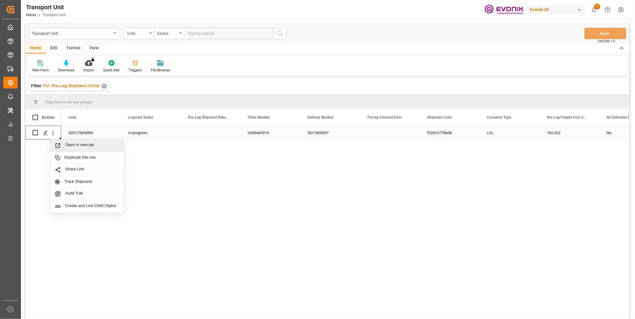
click at [75, 144] on span "Open in new tab" at bounding box center [92, 146] width 54 height 6
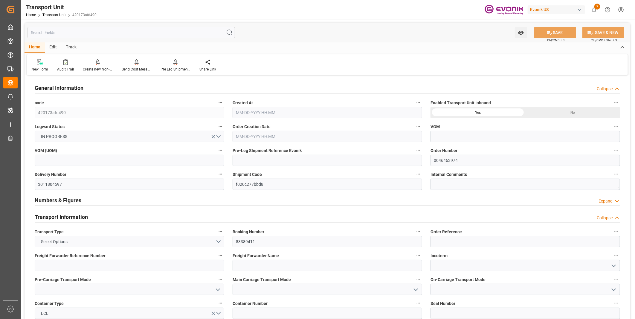
type input "AC Containerline"
type input "AC Containerline GmbH"
type input "USNWK"
type input "BRSSZ"
type input "2724"
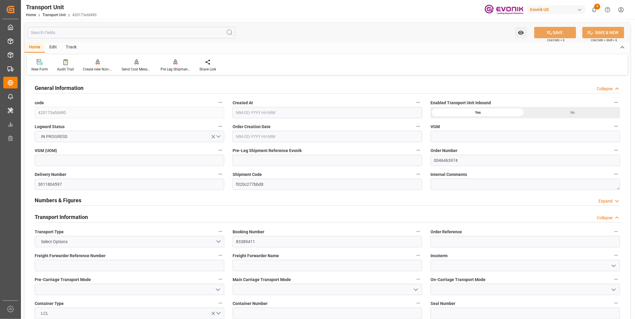
type input "08-15-2025 19:54"
type input "10-15-2025"
type input "09-24-2025 00:00"
type input "10-15-2025 00:00"
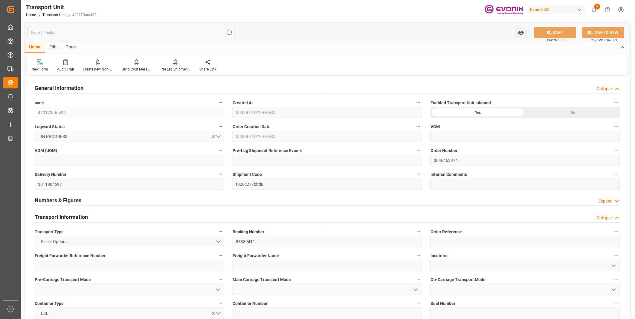
type input "10-15-2025 00:00"
type input "09-12-2025 12:00"
click at [174, 69] on div "Pre Leg Shipment Inbound" at bounding box center [176, 69] width 30 height 5
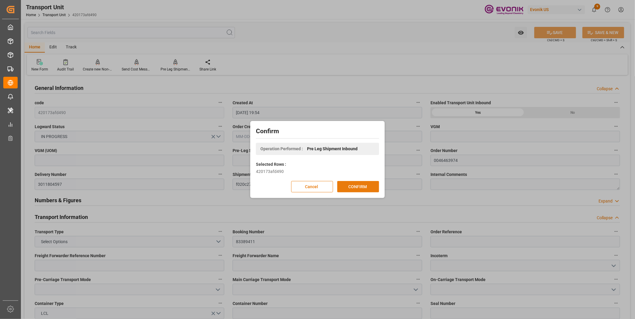
click at [372, 187] on button "CONFIRM" at bounding box center [358, 186] width 42 height 11
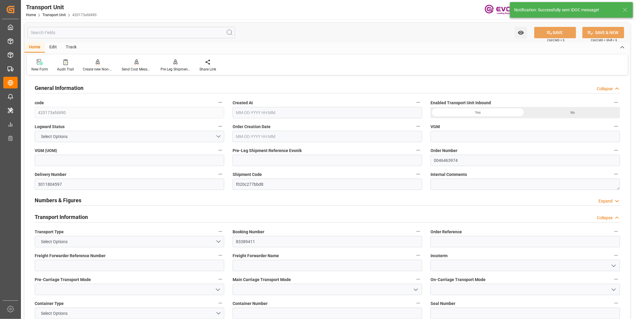
type input "AC Containerline"
type input "AC Containerline GmbH"
type input "USNWK"
type input "BRSSZ"
type input "2724"
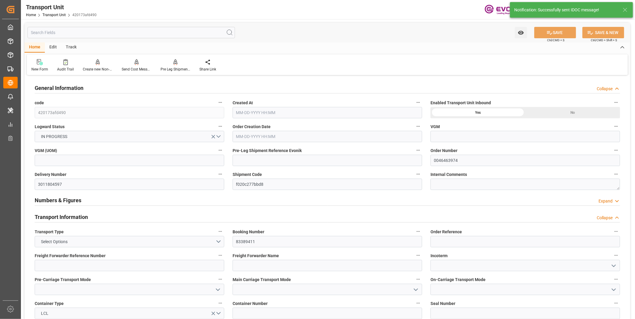
type input "08-15-2025 19:54"
type input "10-15-2025"
type input "09-24-2025 00:00"
type input "10-15-2025 00:00"
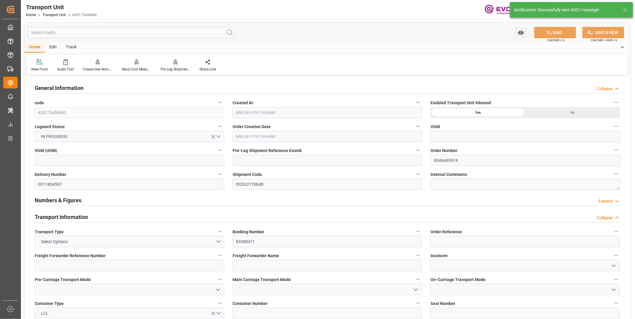
type input "10-15-2025 00:00"
type input "09-12-2025 12:00"
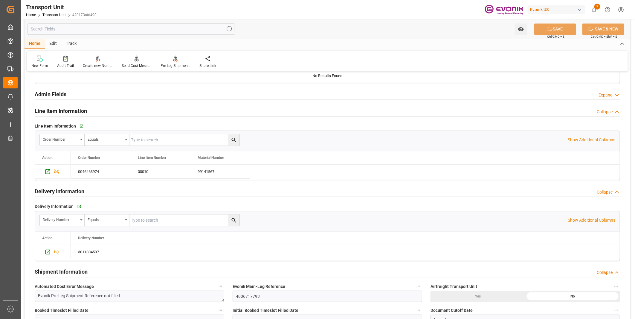
scroll to position [897, 0]
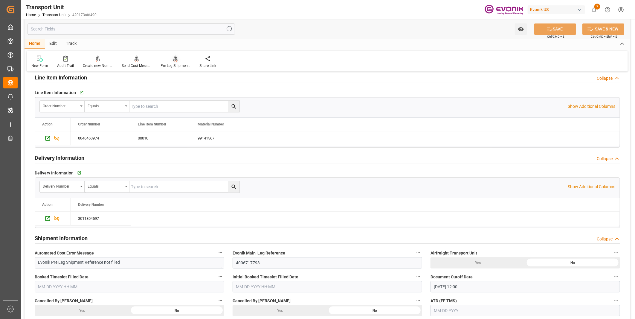
click at [169, 65] on div "Pre Leg Shipment Inbound" at bounding box center [176, 65] width 30 height 5
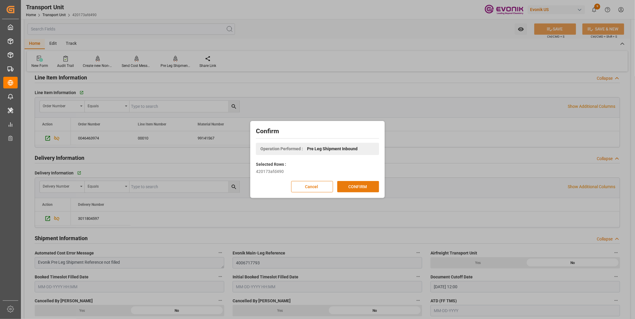
click at [361, 186] on button "CONFIRM" at bounding box center [358, 186] width 42 height 11
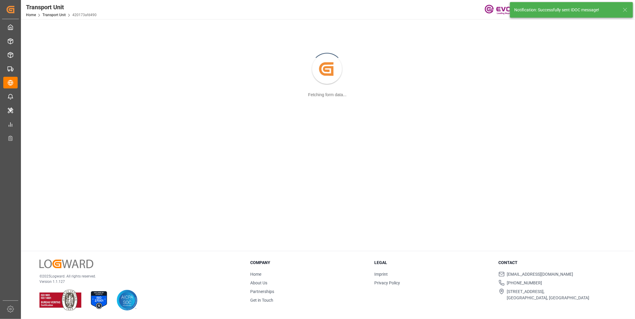
scroll to position [65, 0]
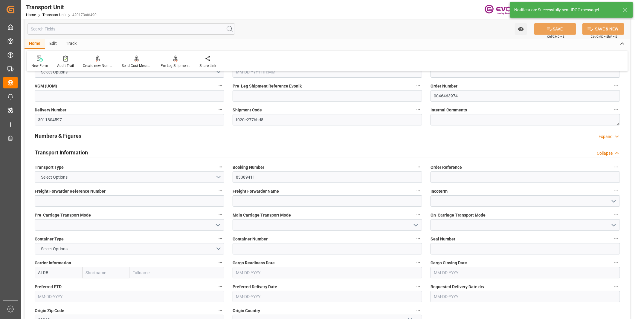
type input "AC Containerline"
type input "AC Containerline GmbH"
type input "USNWK"
type input "BRSSZ"
type input "2724"
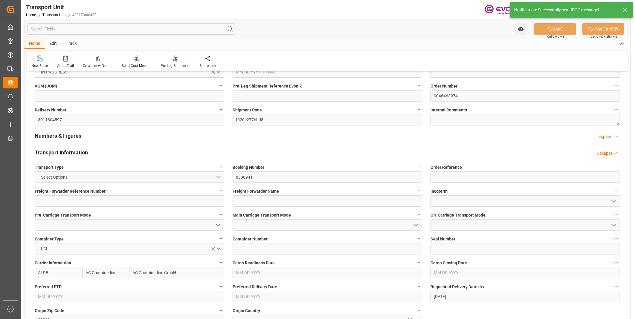
type input "08-15-2025 19:54"
type input "10-15-2025"
type input "09-24-2025 00:00"
type input "10-15-2025 00:00"
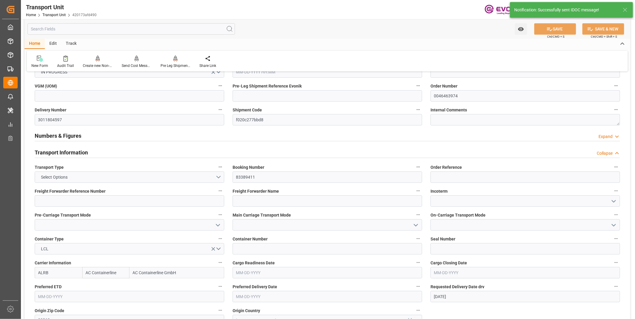
type input "10-15-2025 00:00"
type input "09-12-2025 12:00"
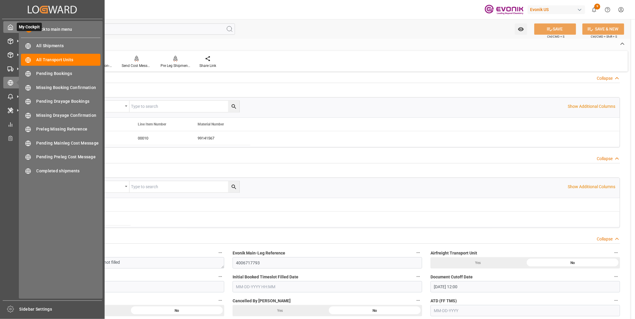
click at [13, 29] on div "My Cockpit My Cockpit" at bounding box center [52, 27] width 98 height 12
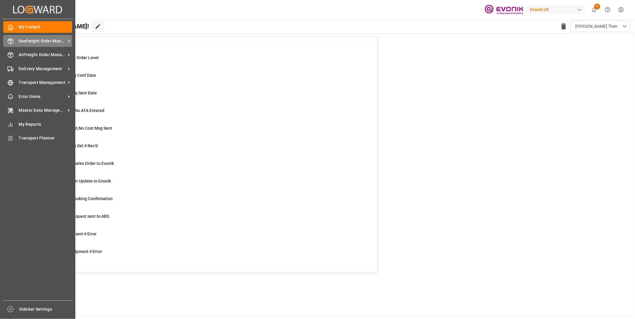
click at [13, 37] on div "Seafreight Order Management Seafreight Order Management" at bounding box center [37, 41] width 69 height 12
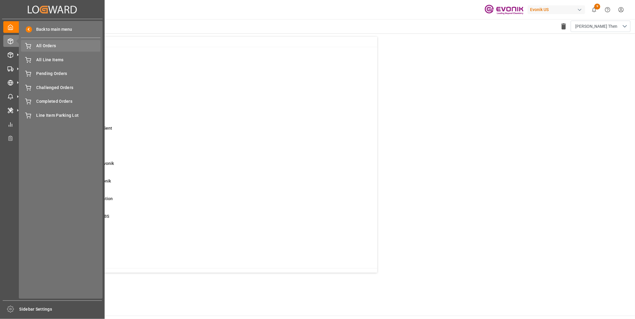
click at [52, 48] on span "All Orders" at bounding box center [68, 46] width 64 height 6
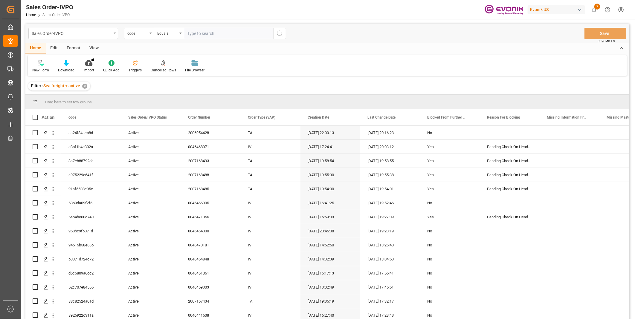
click at [147, 34] on div "code" at bounding box center [137, 32] width 20 height 7
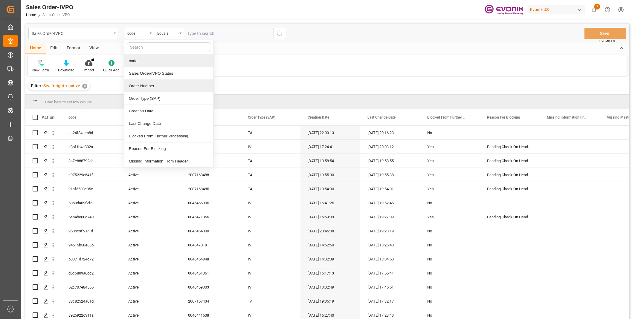
click at [142, 87] on div "Order Number" at bounding box center [168, 86] width 89 height 13
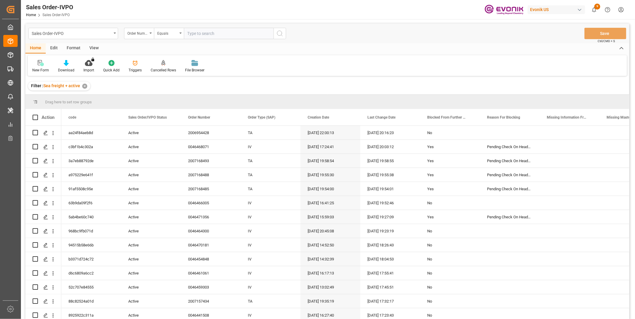
click at [203, 34] on input "text" at bounding box center [229, 33] width 90 height 11
paste input "2007139118"
type input "2007139118"
click at [283, 34] on icon "search button" at bounding box center [279, 33] width 7 height 7
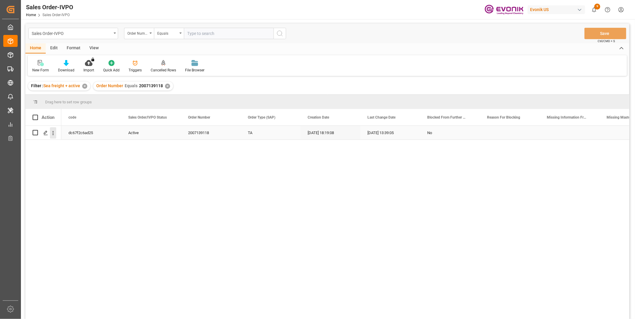
click at [53, 134] on icon "open menu" at bounding box center [53, 133] width 6 height 6
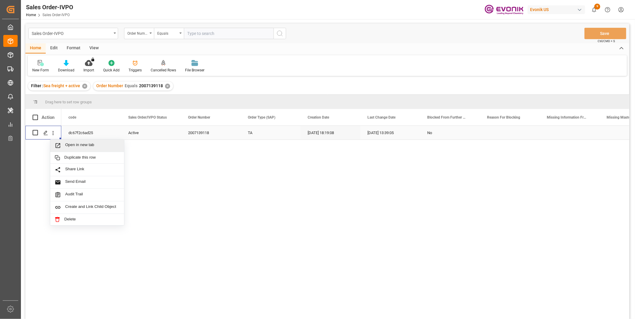
click at [80, 144] on span "Open in new tab" at bounding box center [92, 146] width 54 height 6
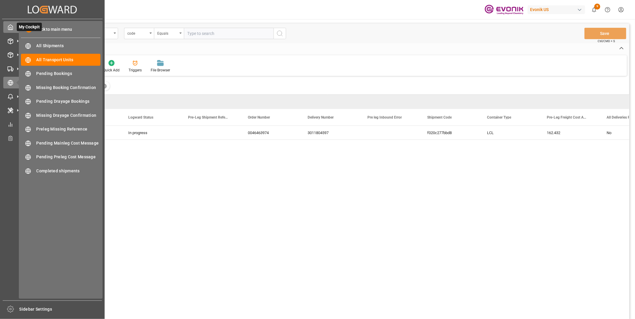
click at [13, 26] on icon at bounding box center [10, 27] width 6 height 6
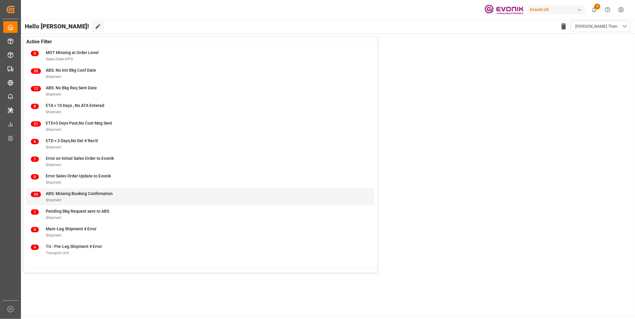
scroll to position [33, 0]
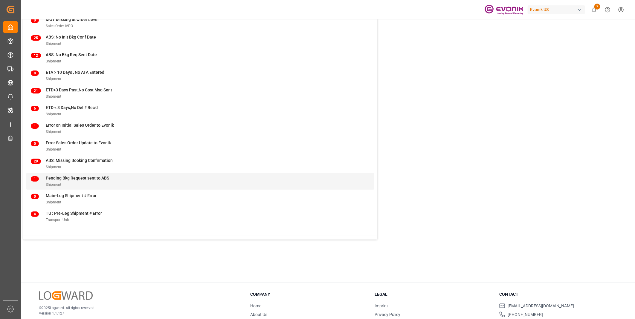
click at [85, 179] on span "Pending Bkg Request sent to ABS" at bounding box center [77, 178] width 63 height 5
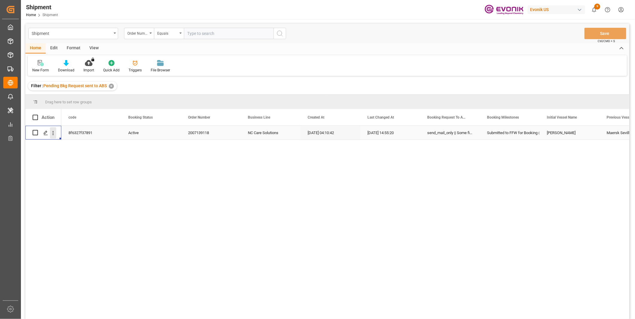
click at [54, 132] on icon "open menu" at bounding box center [53, 133] width 6 height 6
click at [75, 145] on span "Open in new tab" at bounding box center [92, 146] width 54 height 6
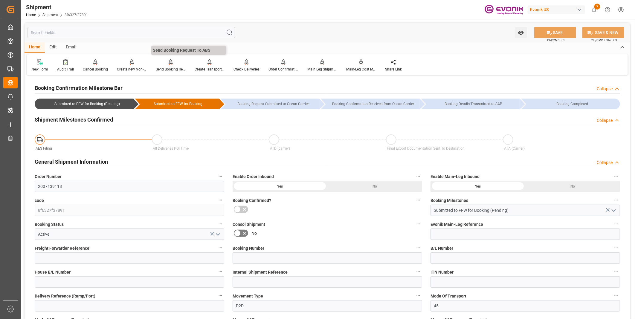
click at [166, 67] on div "Send Booking Request To ABS" at bounding box center [171, 69] width 30 height 5
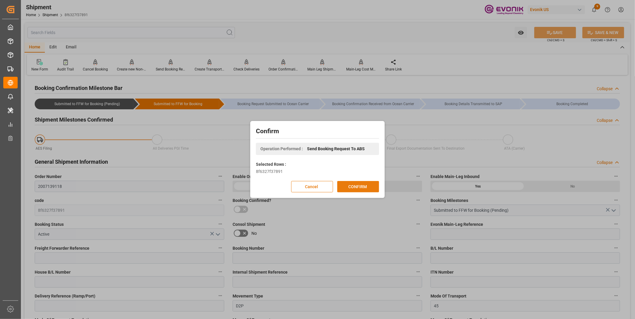
click at [360, 186] on button "CONFIRM" at bounding box center [358, 186] width 42 height 11
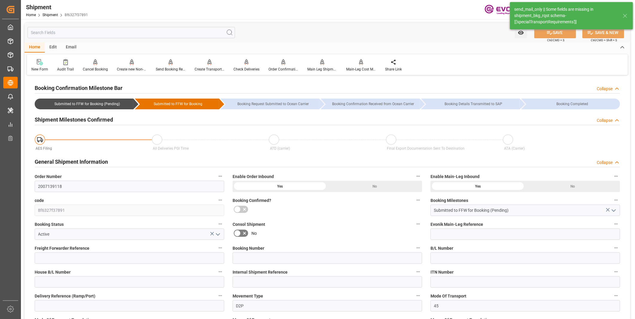
drag, startPoint x: 91, startPoint y: 133, endPoint x: 82, endPoint y: 136, distance: 9.5
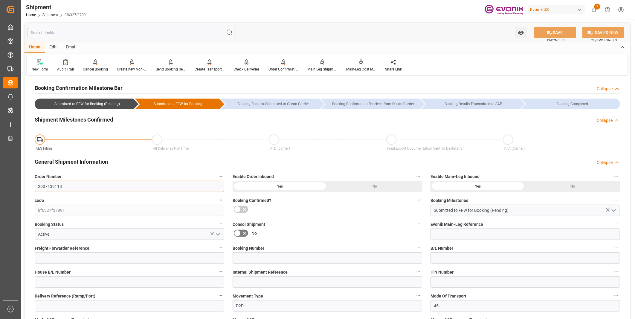
drag, startPoint x: 82, startPoint y: 136, endPoint x: 61, endPoint y: 186, distance: 54.8
click at [61, 186] on input "2007139118" at bounding box center [130, 186] width 190 height 11
click at [54, 187] on input "2007139118" at bounding box center [130, 186] width 190 height 11
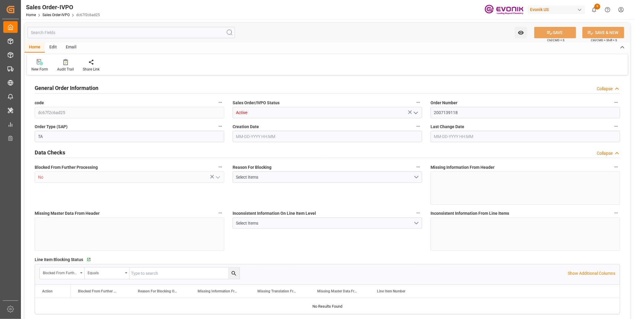
type input "COPUL"
type input "0"
type input "1"
type input "2"
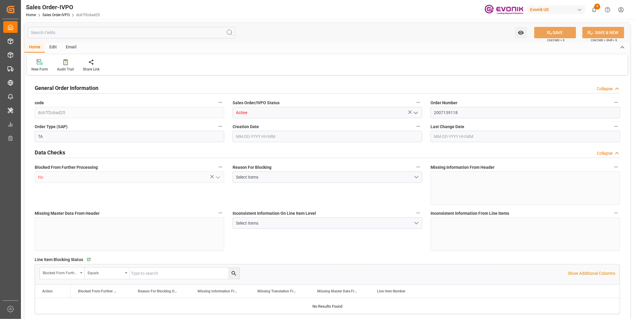
type input "17074"
type input "44.544"
type input "17000"
type input "30"
type input "[DATE] 18:19"
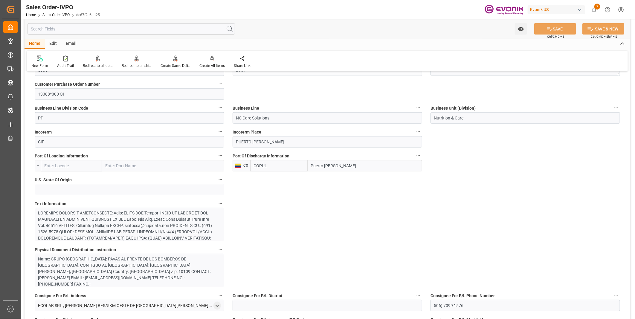
scroll to position [398, 0]
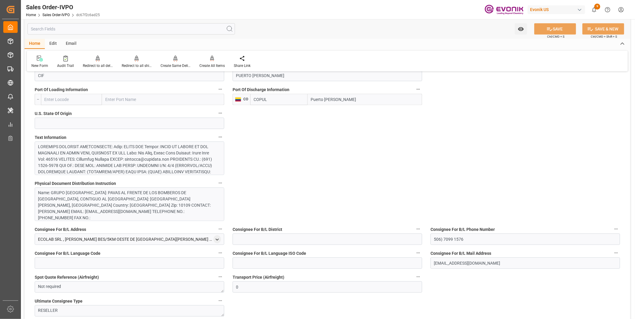
click at [98, 159] on div at bounding box center [126, 213] width 177 height 138
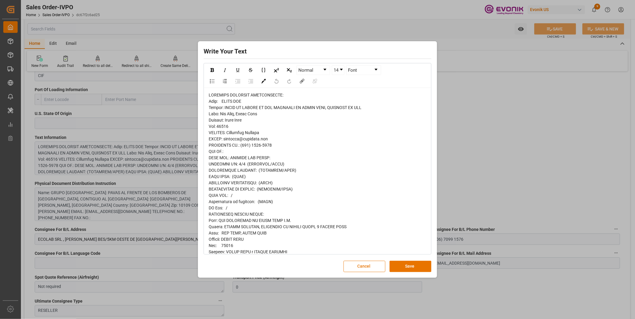
click at [226, 112] on span "rdw-editor" at bounding box center [285, 287] width 153 height 388
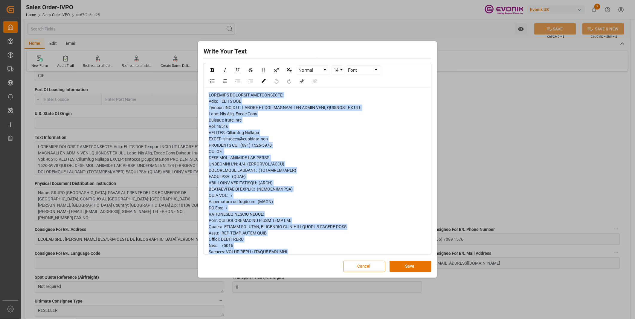
copy span "PHYSICAL DOCUMENT DISTRIBUTION: Name: GRUPO TLA Street: PAVAS AL FRENTE DE LOS …"
click at [405, 265] on button "Save" at bounding box center [410, 266] width 42 height 11
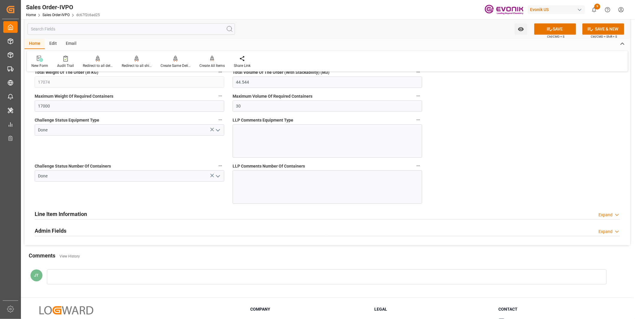
scroll to position [1242, 0]
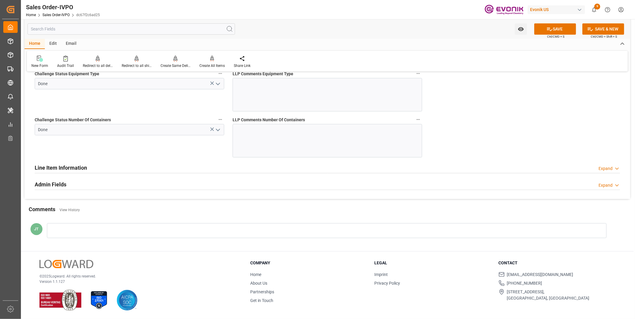
click at [44, 168] on h2 "Line Item Information" at bounding box center [61, 168] width 52 height 8
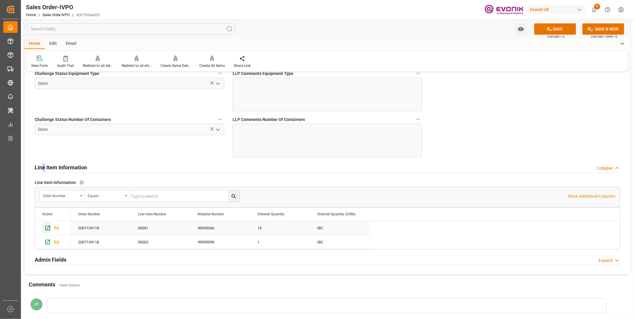
click at [49, 227] on icon "Press SPACE to select this row." at bounding box center [47, 228] width 5 height 5
click at [48, 243] on icon "Press SPACE to select this row." at bounding box center [48, 242] width 6 height 6
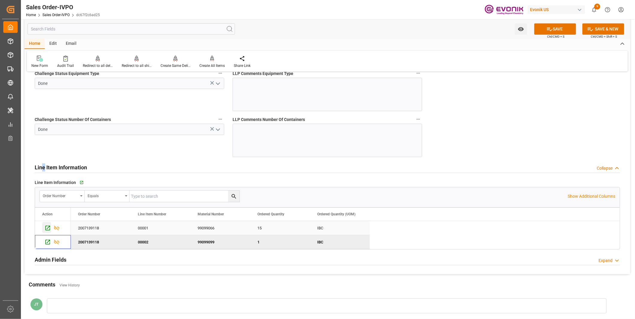
click at [47, 228] on icon "Press SPACE to select this row." at bounding box center [48, 228] width 6 height 6
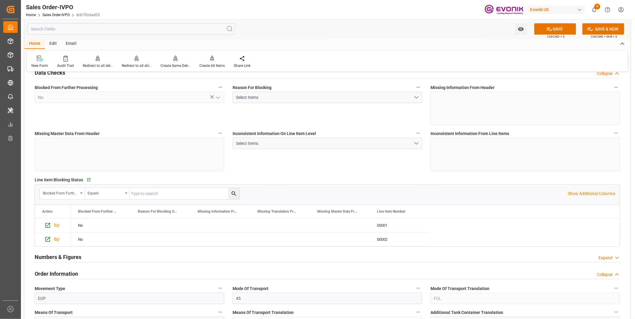
scroll to position [47, 0]
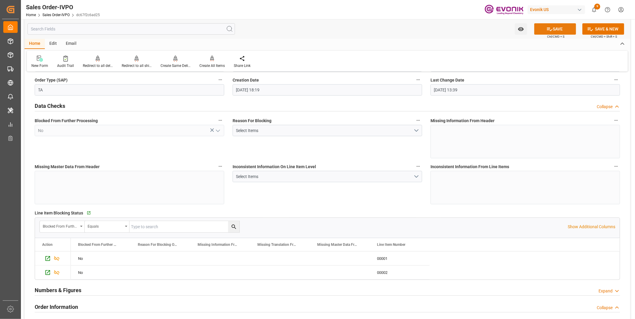
click at [562, 27] on button "SAVE" at bounding box center [555, 28] width 42 height 11
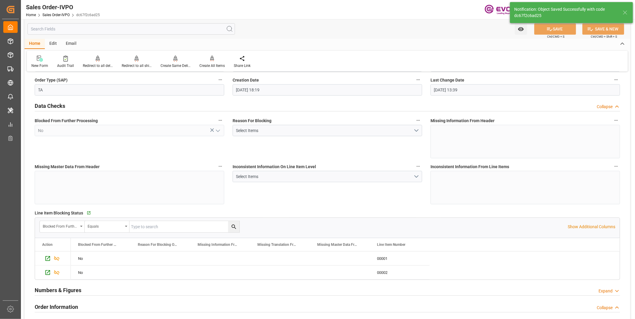
type input "09-03-2025 20:41"
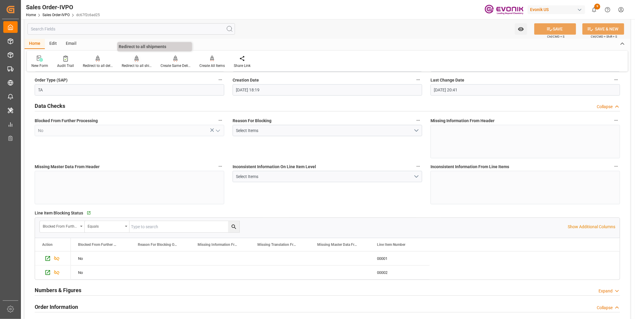
click at [130, 63] on div "Redirect to all shipments" at bounding box center [137, 65] width 30 height 5
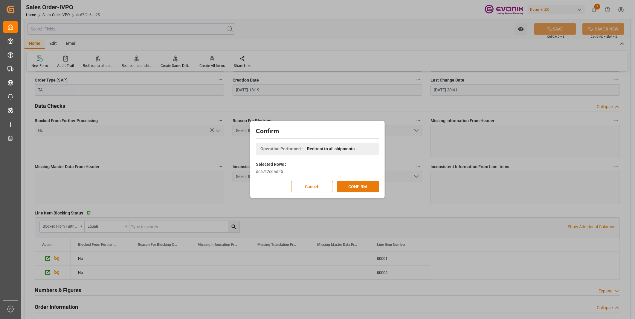
click at [353, 186] on button "CONFIRM" at bounding box center [358, 186] width 42 height 11
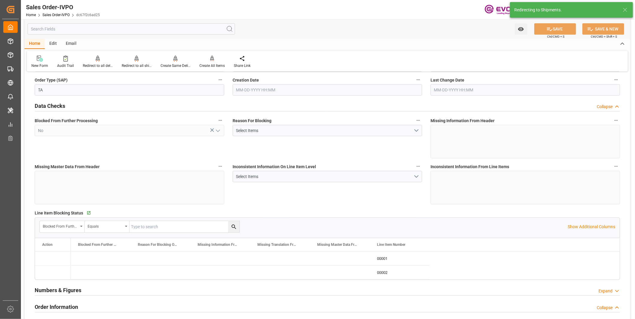
type input "[DATE] 18:19"
type input "09-03-2025 20:41"
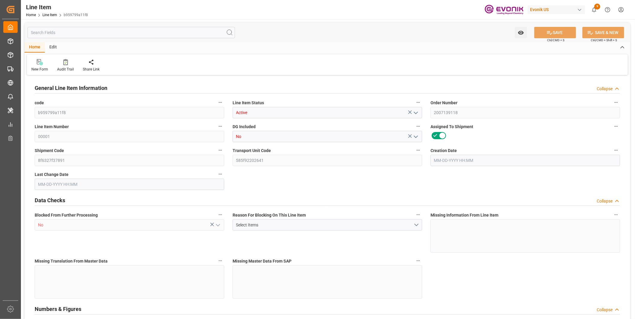
type input "b959799a11f8"
type input "Active"
type input "2007139118"
type input "00001"
type input "No"
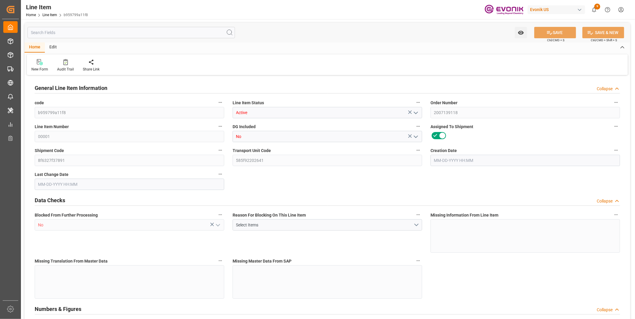
type input "8f6327f37891"
type input "585f92202641"
type input "No"
type input "IBC"
type input "99099066"
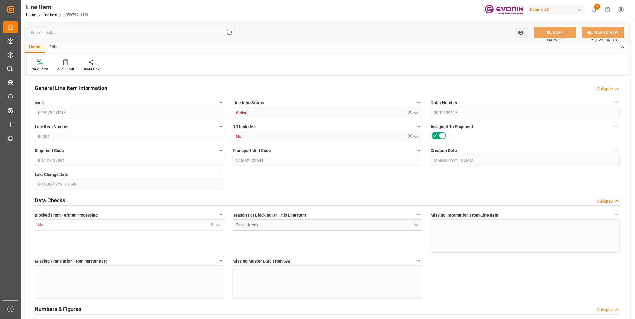
type textarea "TOMADOL 25-7:2450:1012:PP:P"
type input "USD"
type input "PACK"
type input "3402429000"
type input "EAR99"
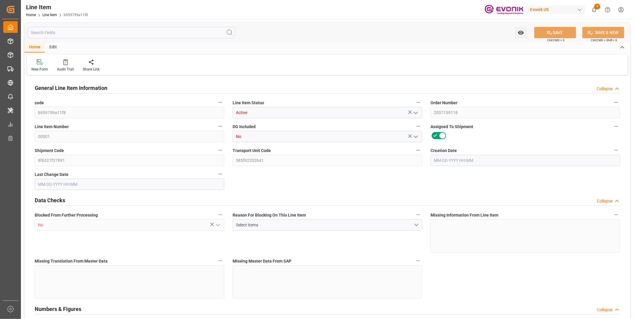
type input "US"
type input "IBC"
type input "TE"
type input "KGM"
type textarea "KGM"
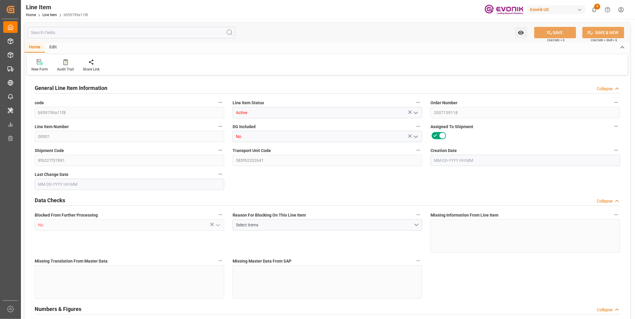
type input "KGM"
type textarea "KGM"
type input "M3"
type textarea "DMQ"
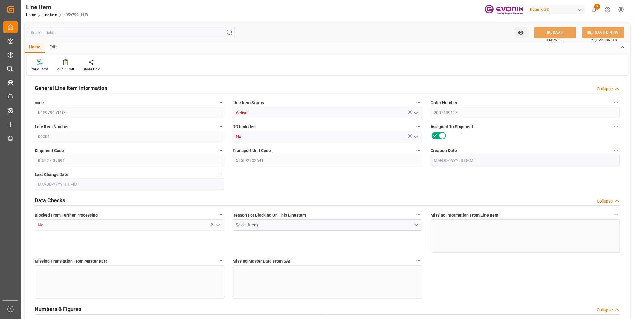
type input "M3"
type input "15"
type input "16005"
type input "15180"
type input "20.88"
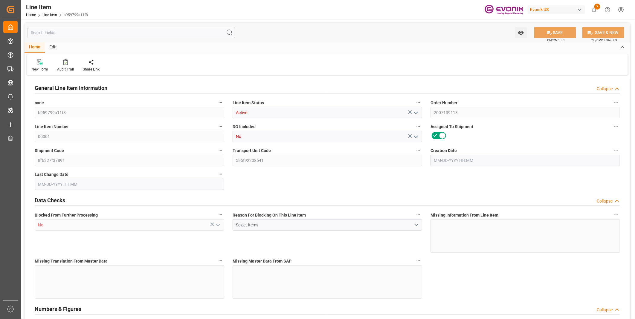
type input "15"
type input "15180"
type input "15"
type input "16005"
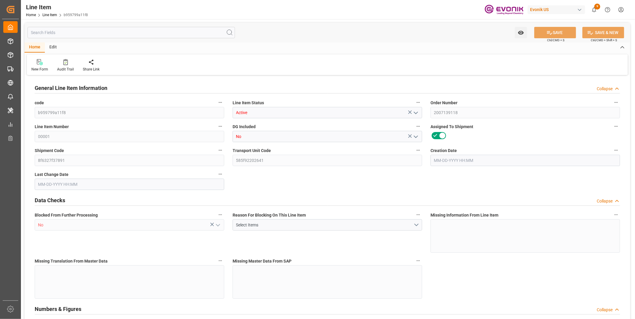
type input "16005"
type input "15180"
type input "20.88"
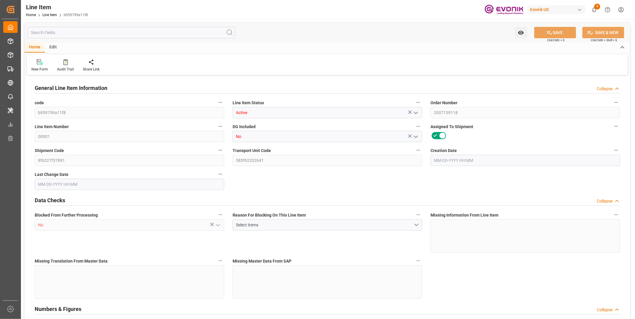
type input "20880"
type input "0"
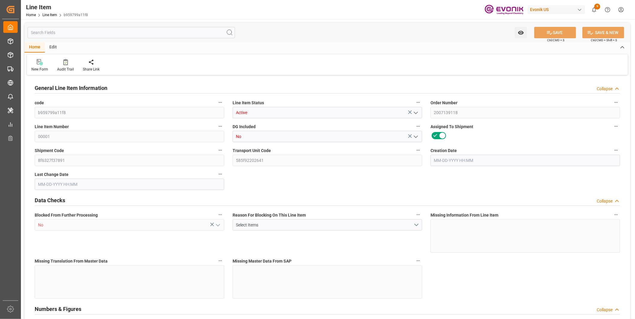
type input "[DATE] 18:19"
type input "[DATE] 13:39"
type input "[DATE]"
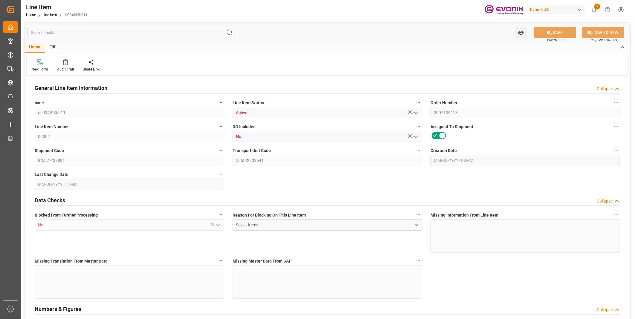
type input "1"
type input "1069"
type input "1014"
type input "1.392"
type input "1"
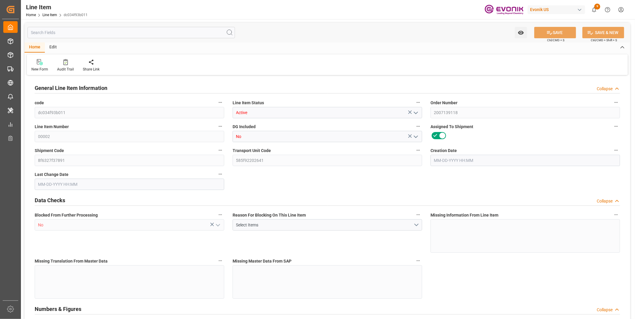
type input "1014"
type input "1"
type input "1069"
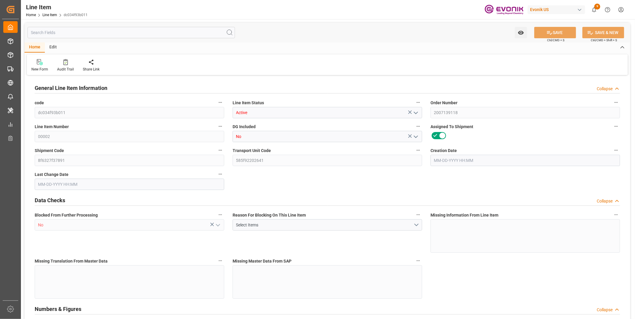
type input "1069"
type input "1014"
type input "1.392"
type input "1392"
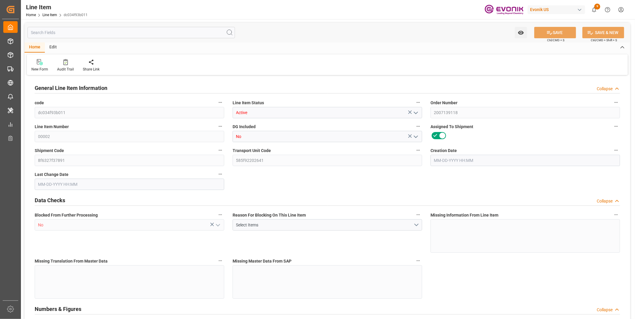
type input "0"
type input "[DATE] 18:19"
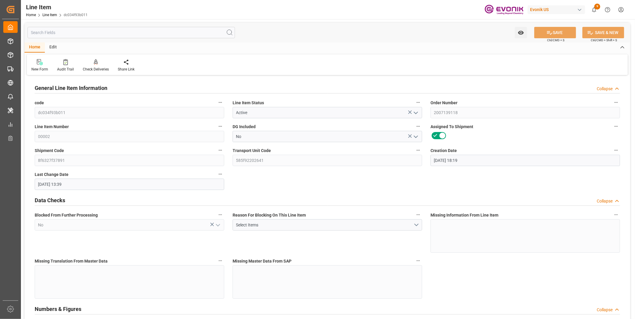
type input "[DATE] 13:39"
type input "[DATE]"
click at [72, 36] on input "text" at bounding box center [130, 32] width 207 height 11
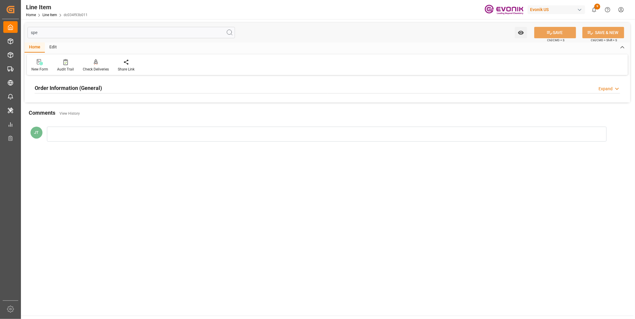
type input "spe"
click at [69, 85] on h2 "Order Information (General)" at bounding box center [68, 88] width 67 height 8
click at [98, 128] on div at bounding box center [130, 123] width 190 height 33
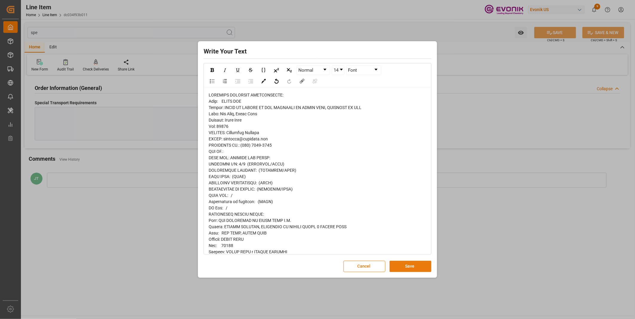
click at [407, 266] on button "Save" at bounding box center [410, 266] width 42 height 11
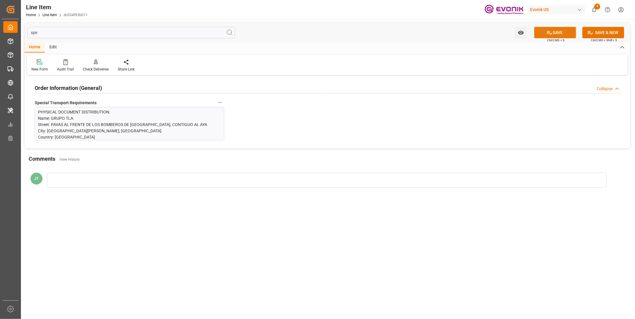
click at [549, 36] on button "SAVE" at bounding box center [555, 32] width 42 height 11
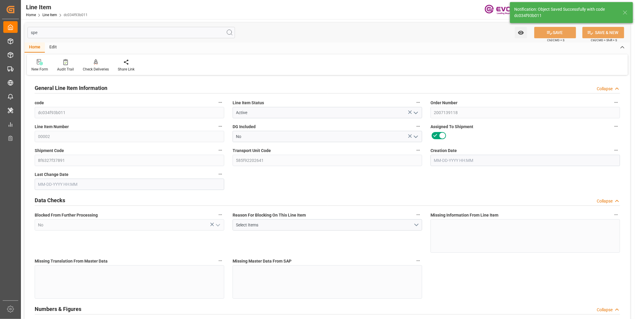
type input "1"
type input "1069"
type input "1014"
type input "1.392"
type input "1"
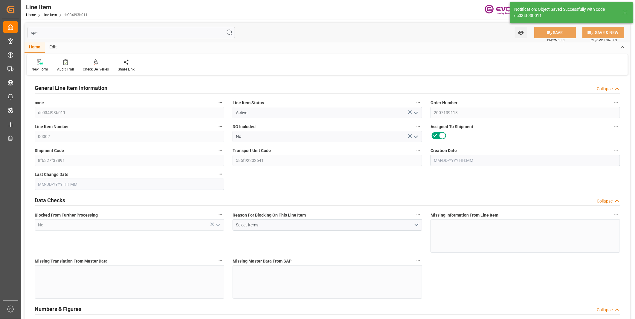
type input "1014"
type input "1"
type input "1069"
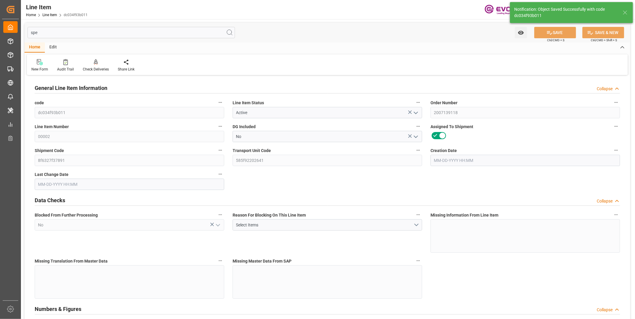
type input "1069"
type input "1014"
type input "1.392"
type input "1392"
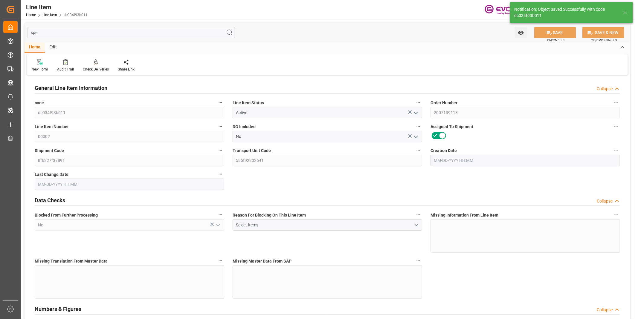
type input "0"
type input "08-13-2025 18:19"
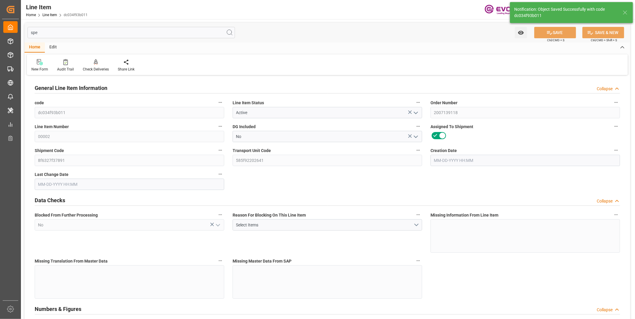
type input "09-03-2025 20:39"
type input "11-24-2025"
type input "10-03-2025"
type input "09-26-2025"
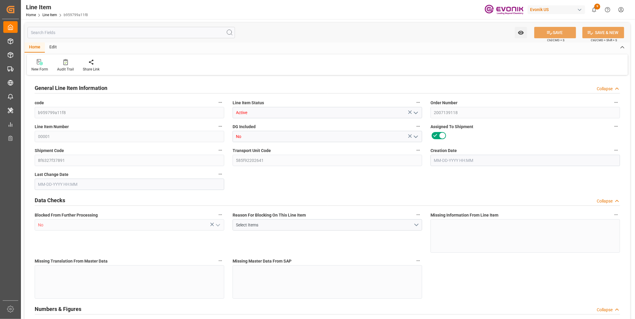
type input "15"
type input "16005"
type input "15180"
type input "20.88"
type input "15"
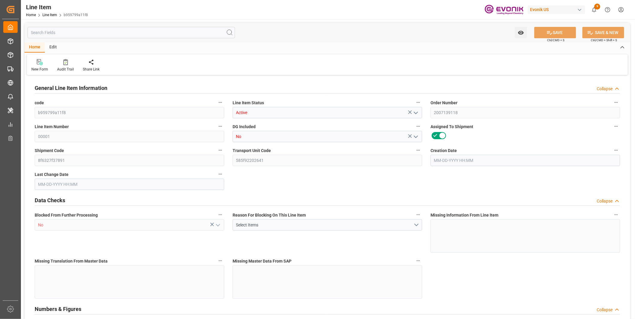
type input "15180"
type input "15"
type input "16005"
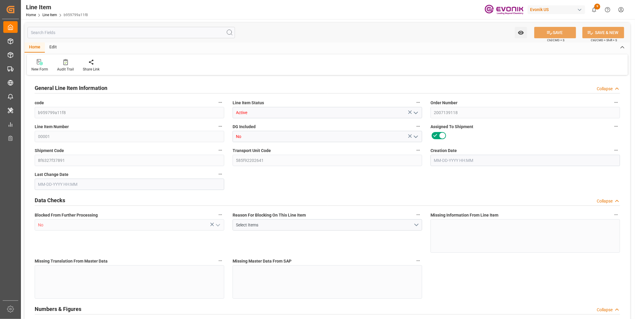
type input "16005"
type input "15180"
type input "20.88"
type input "20880"
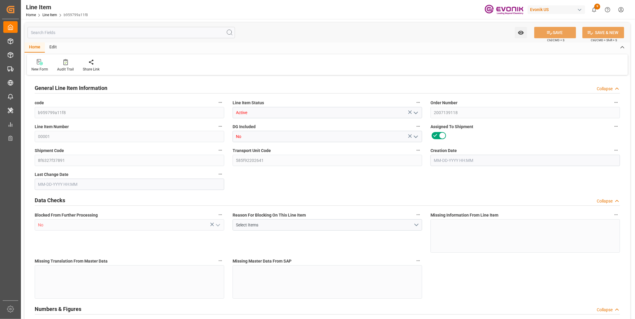
type input "0"
type input "08-13-2025 18:19"
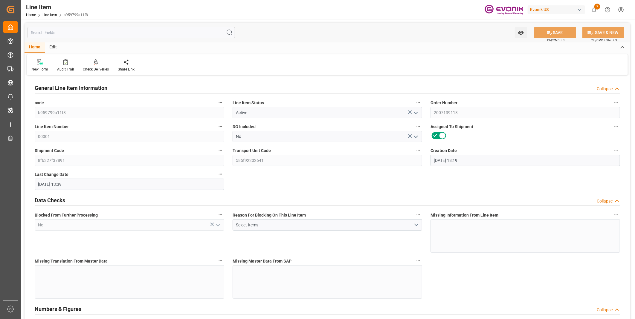
type input "09-03-2025 13:39"
type input "[DATE]"
type input "10-03-2025"
type input "09-26-2025"
click at [114, 32] on input "text" at bounding box center [130, 32] width 207 height 11
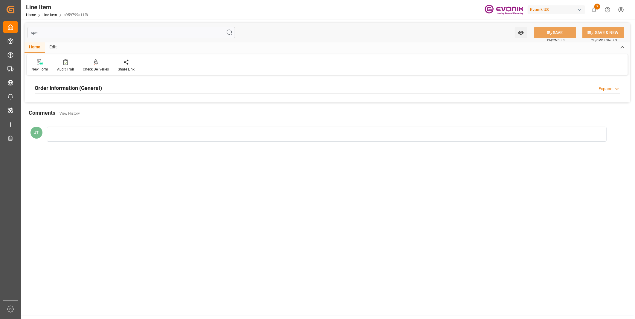
type input "spe"
click at [108, 84] on div "Order Information (General) Expand" at bounding box center [327, 87] width 585 height 11
click at [111, 124] on div at bounding box center [130, 123] width 190 height 33
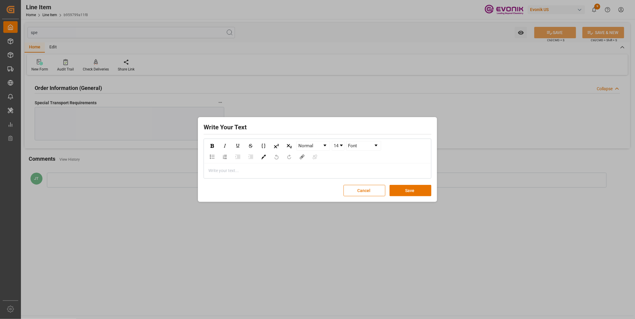
click at [266, 167] on div "Write your text..." at bounding box center [317, 171] width 227 height 15
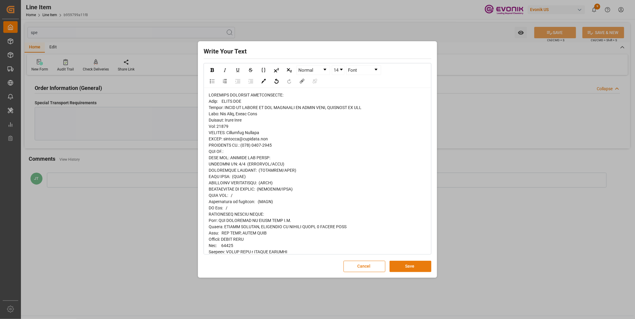
click at [413, 265] on button "Save" at bounding box center [410, 266] width 42 height 11
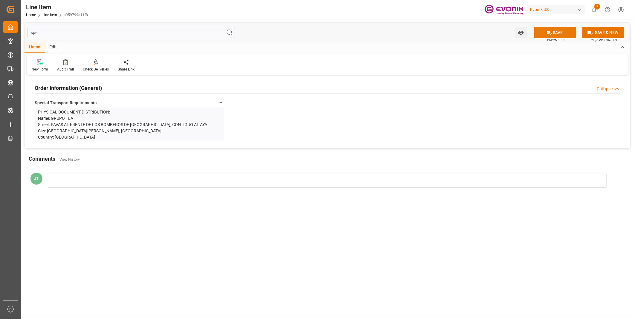
click at [561, 32] on button "SAVE" at bounding box center [555, 32] width 42 height 11
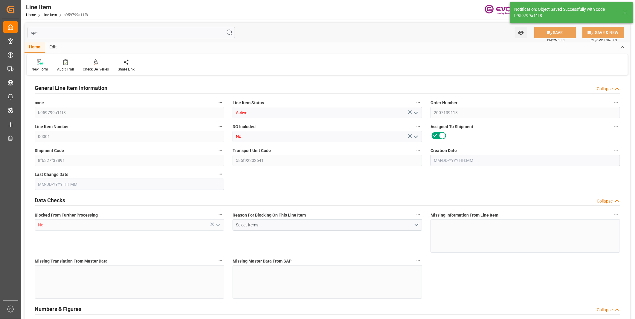
type input "15"
type input "16005"
type input "15180"
type input "20.88"
type input "15"
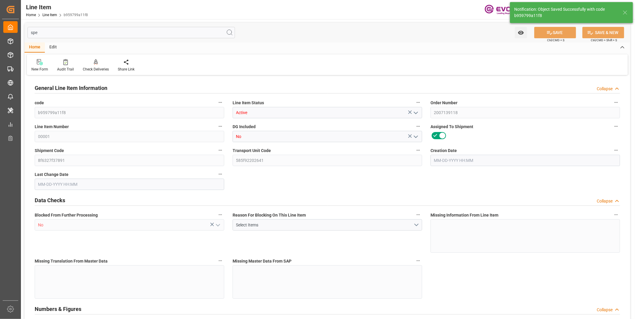
type input "15180"
type input "15"
type input "16005"
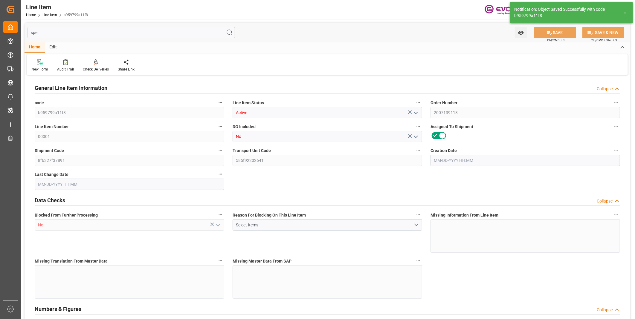
type input "16005"
type input "15180"
type input "20.88"
type input "20880"
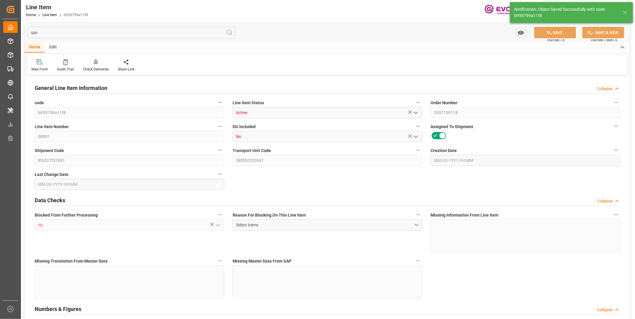
type input "0"
type input "08-13-2025 18:19"
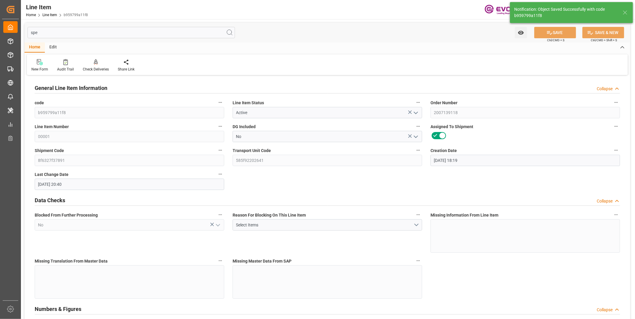
type input "09-03-2025 20:40"
type input "11-24-2025"
type input "10-03-2025"
type input "09-26-2025"
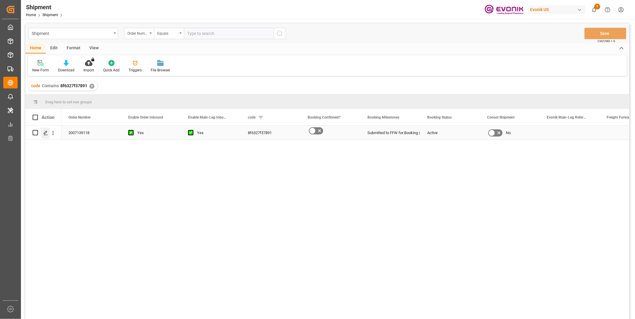
click at [44, 131] on icon "Press SPACE to select this row." at bounding box center [45, 133] width 5 height 5
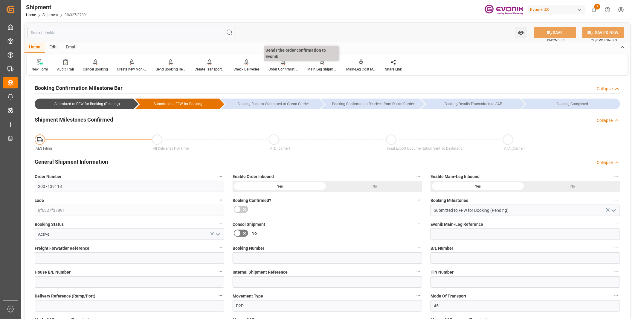
click at [274, 67] on div "Order Confirmation" at bounding box center [283, 69] width 30 height 5
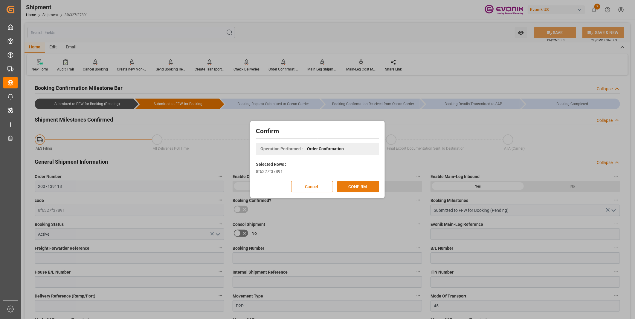
click at [356, 187] on button "CONFIRM" at bounding box center [358, 186] width 42 height 11
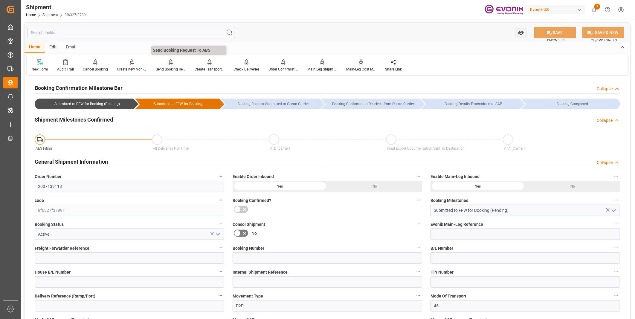
click at [166, 68] on div "Send Booking Request To ABS" at bounding box center [171, 69] width 30 height 5
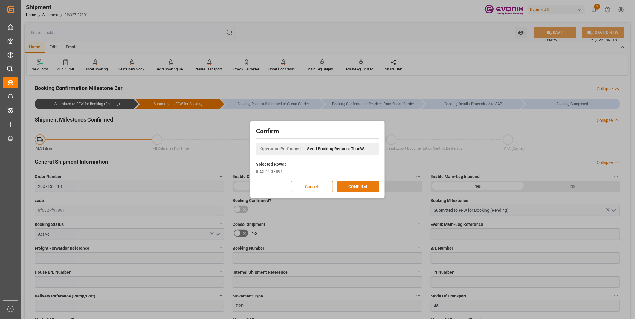
click at [349, 183] on button "CONFIRM" at bounding box center [358, 186] width 42 height 11
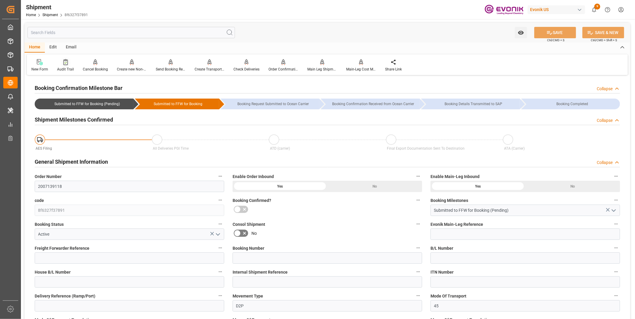
click at [59, 65] on div at bounding box center [65, 62] width 17 height 6
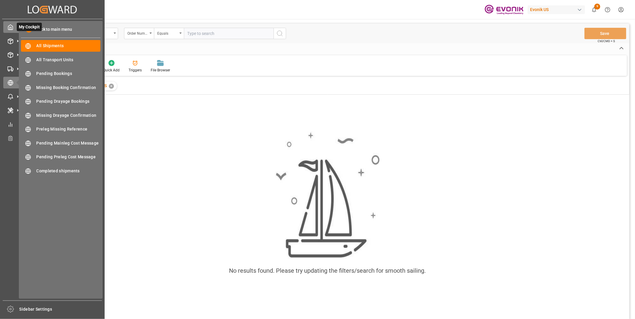
click at [14, 25] on div "My Cockpit My Cockpit" at bounding box center [52, 27] width 98 height 12
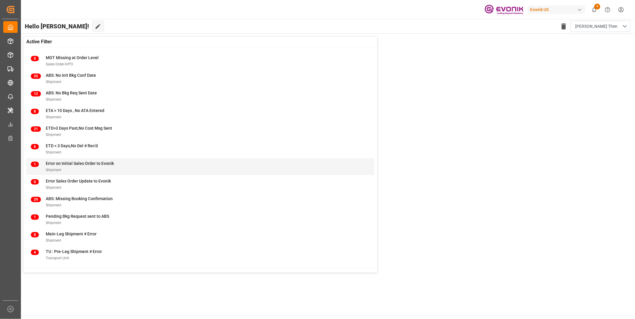
click at [65, 164] on span "Error on Initial Sales Order to Evonik" at bounding box center [80, 163] width 68 height 5
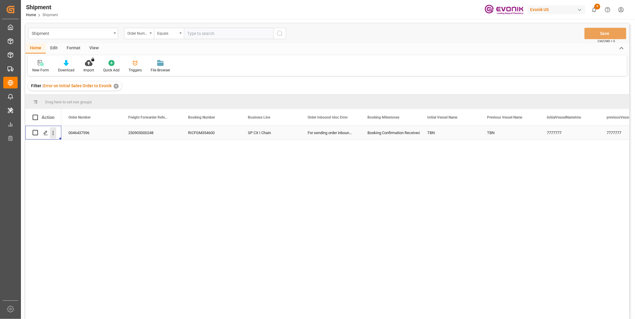
click at [51, 132] on icon "open menu" at bounding box center [53, 133] width 6 height 6
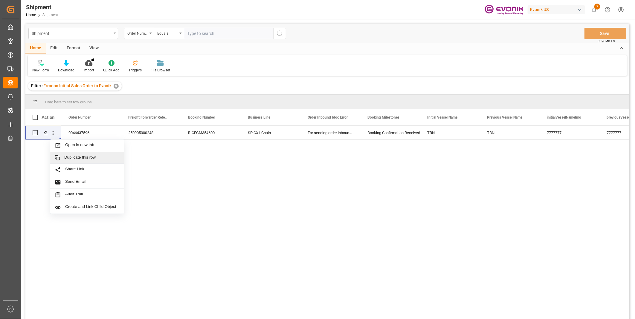
click at [321, 184] on div "0046437596 250905000248 RICFGM354600 SP CX I Chain For sending order inbound me…" at bounding box center [345, 224] width 568 height 197
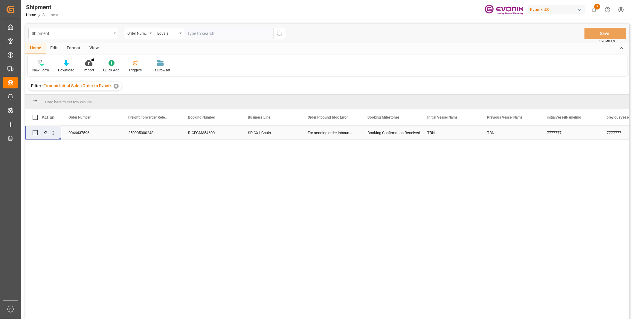
click at [133, 132] on div "250905000248" at bounding box center [151, 133] width 60 height 14
